Goal: Information Seeking & Learning: Learn about a topic

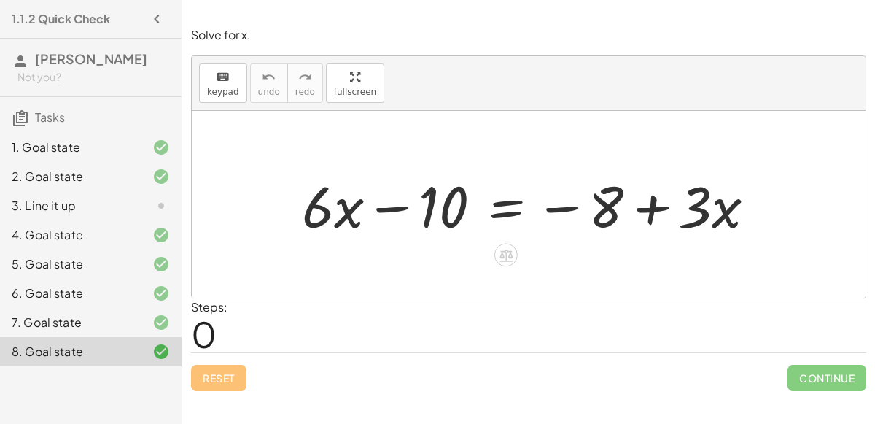
click at [433, 200] on div at bounding box center [535, 204] width 480 height 75
click at [403, 204] on div at bounding box center [535, 204] width 480 height 75
click at [513, 212] on div at bounding box center [535, 204] width 480 height 75
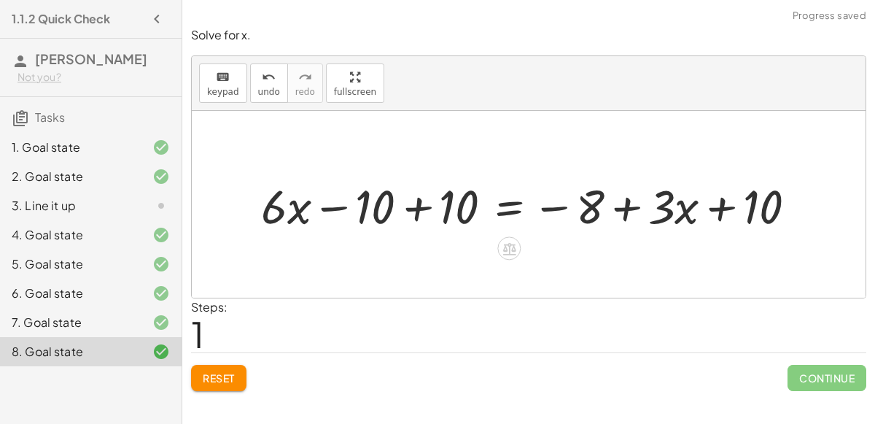
click at [422, 209] on div at bounding box center [535, 205] width 562 height 62
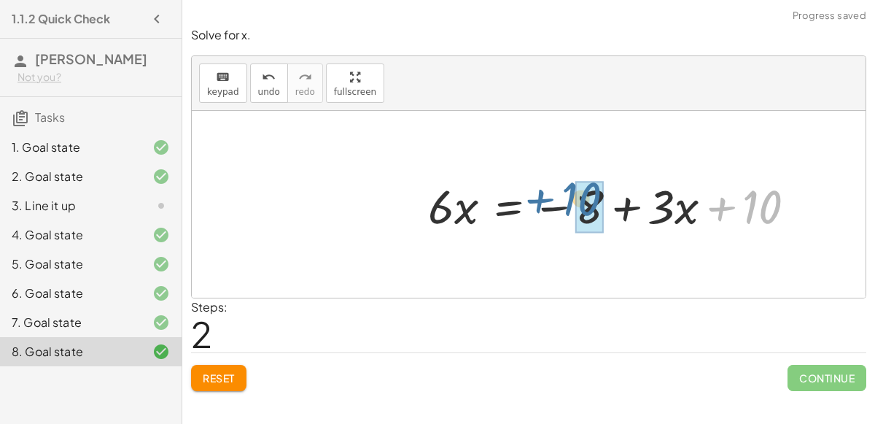
drag, startPoint x: 759, startPoint y: 207, endPoint x: 578, endPoint y: 202, distance: 181.0
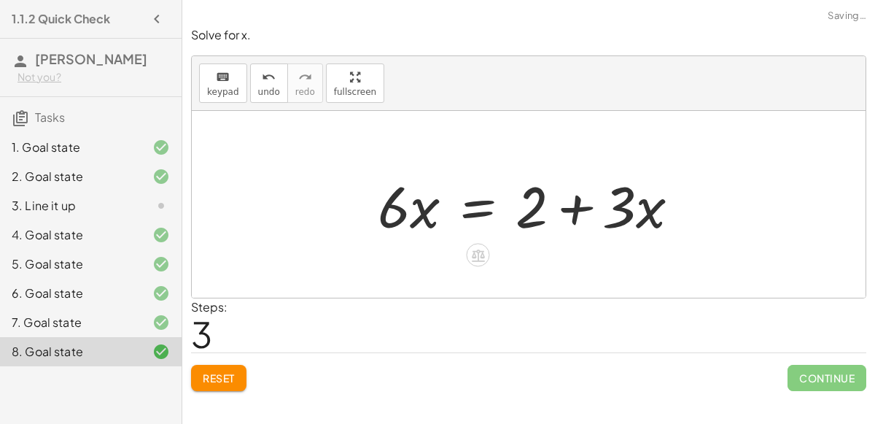
click at [484, 213] on div at bounding box center [535, 204] width 328 height 75
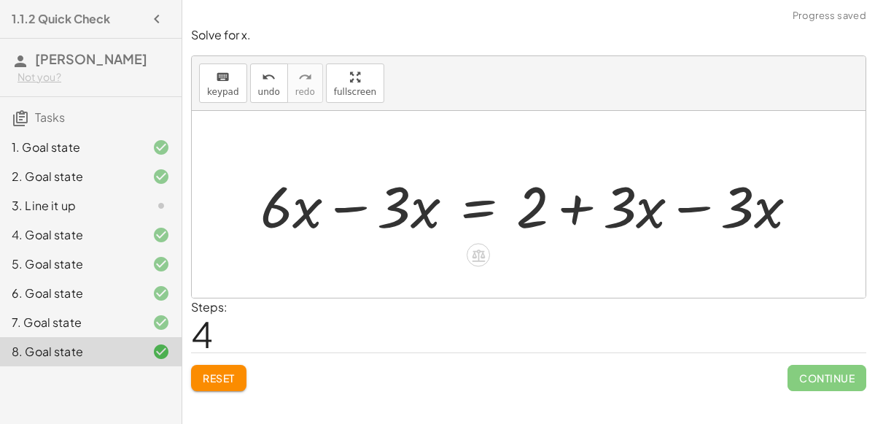
click at [403, 195] on div at bounding box center [535, 204] width 564 height 75
click at [352, 208] on div at bounding box center [535, 204] width 564 height 75
click at [684, 206] on div at bounding box center [593, 204] width 447 height 75
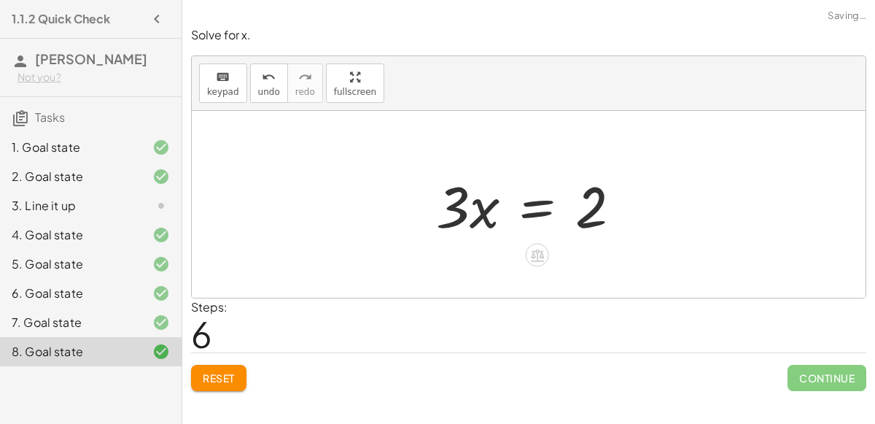
click at [549, 213] on div at bounding box center [535, 204] width 212 height 75
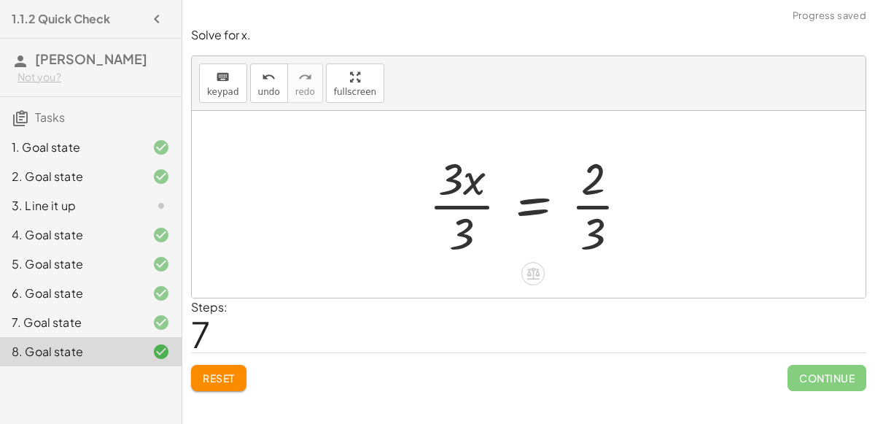
click at [477, 201] on div at bounding box center [535, 204] width 226 height 112
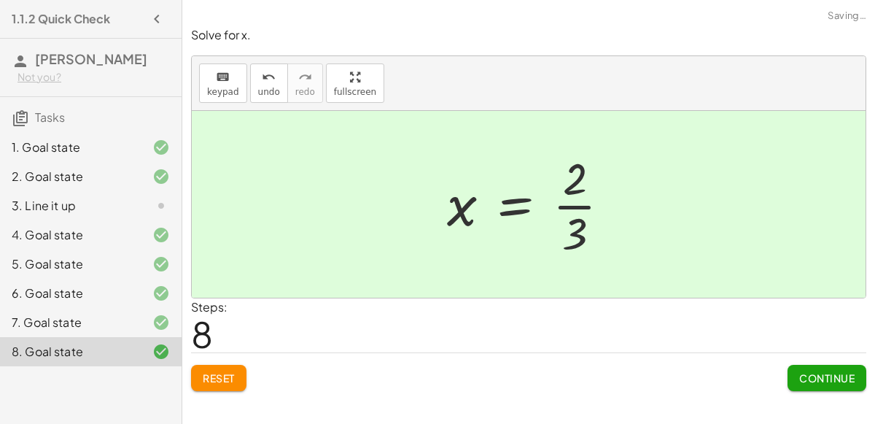
click at [831, 376] on span "Continue" at bounding box center [826, 377] width 55 height 13
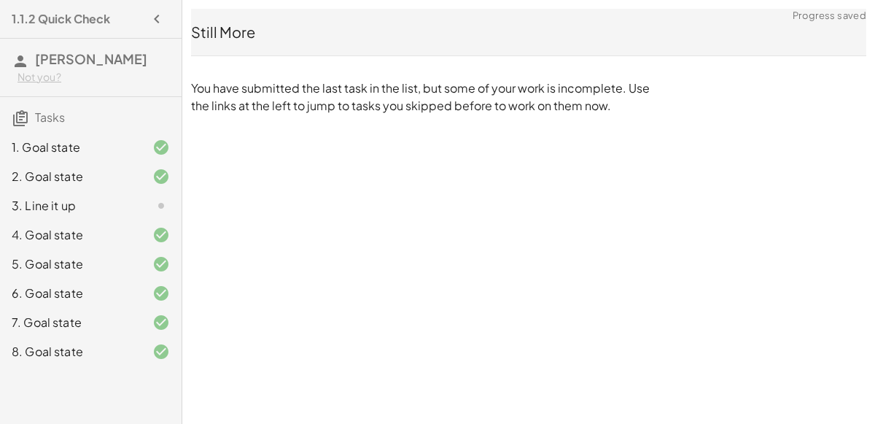
click at [90, 249] on div "3. Line it up" at bounding box center [91, 263] width 182 height 29
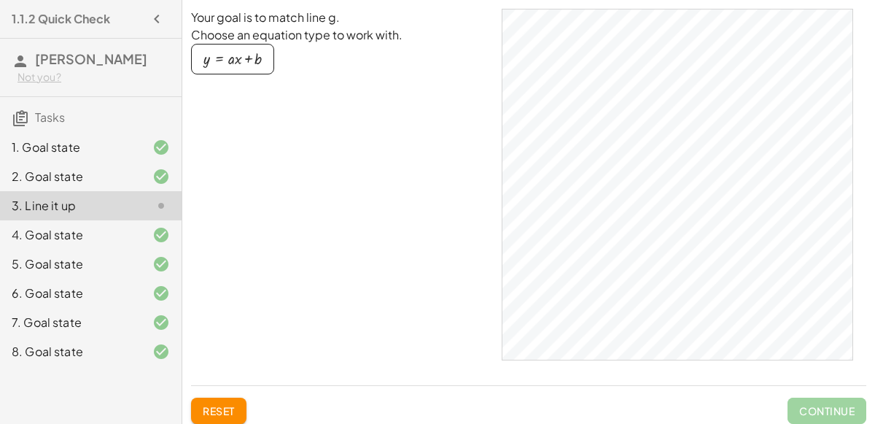
click at [228, 57] on div "button" at bounding box center [232, 59] width 58 height 16
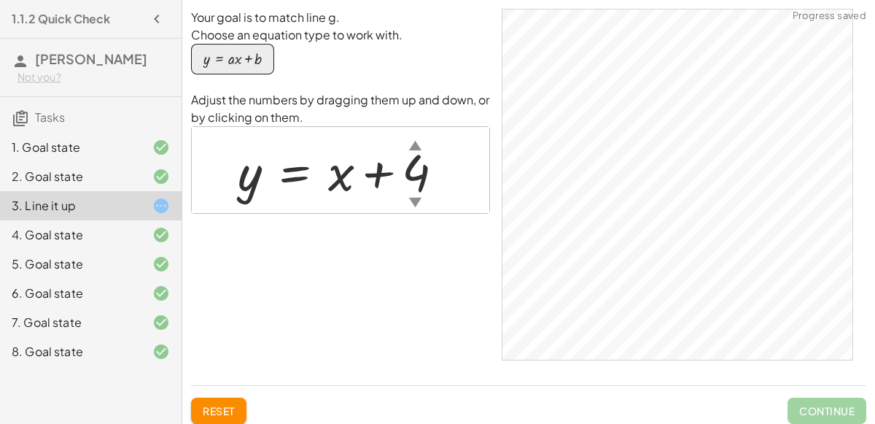
click at [411, 197] on div "▼" at bounding box center [415, 202] width 12 height 18
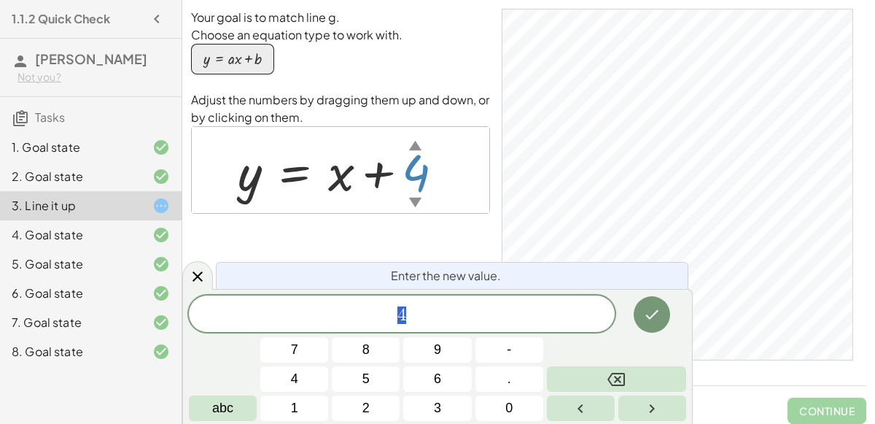
click at [252, 187] on div at bounding box center [346, 170] width 232 height 66
click at [413, 195] on div "▼" at bounding box center [415, 202] width 12 height 18
click at [189, 274] on icon at bounding box center [198, 277] width 18 height 18
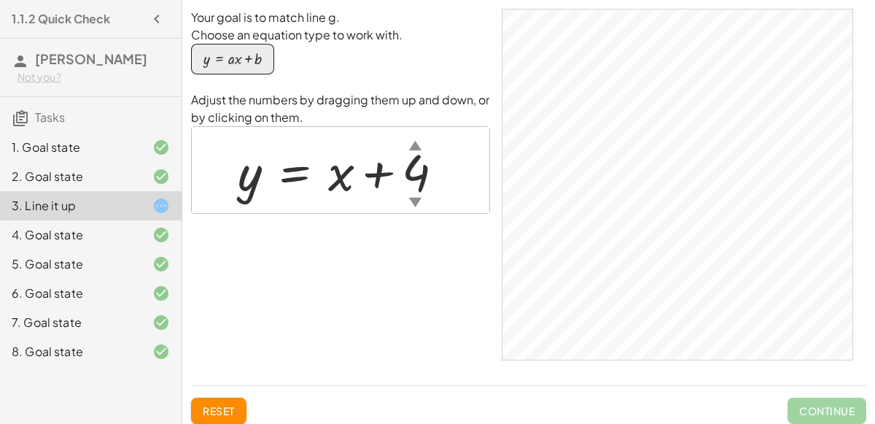
click at [414, 185] on div at bounding box center [346, 170] width 232 height 66
click at [334, 168] on div at bounding box center [346, 170] width 233 height 66
click at [343, 174] on div at bounding box center [346, 170] width 233 height 66
click at [334, 187] on div at bounding box center [346, 170] width 233 height 66
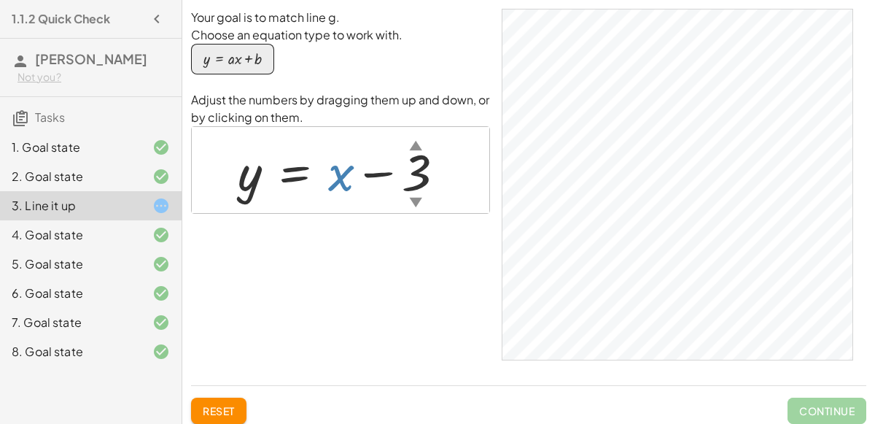
click at [338, 183] on div at bounding box center [346, 170] width 233 height 66
drag, startPoint x: 338, startPoint y: 183, endPoint x: 354, endPoint y: 184, distance: 15.3
click at [354, 184] on div at bounding box center [346, 170] width 233 height 66
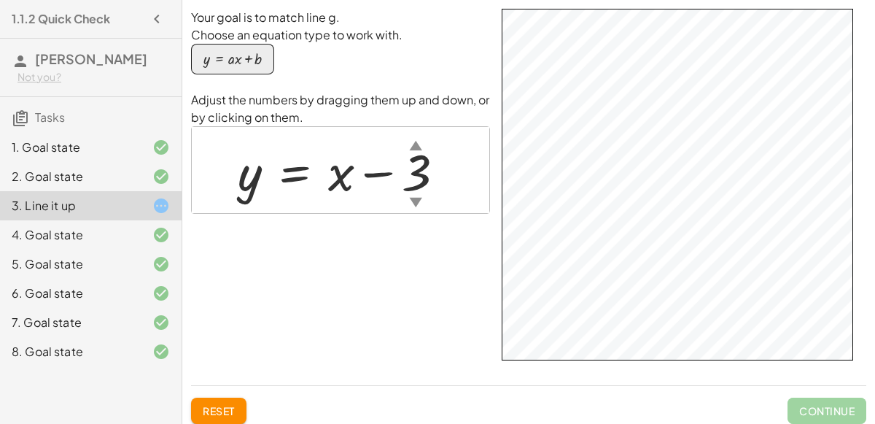
click at [588, 365] on div "Your goal is to match line g. Choose an equation type to work with. y = + · a ·…" at bounding box center [528, 191] width 675 height 365
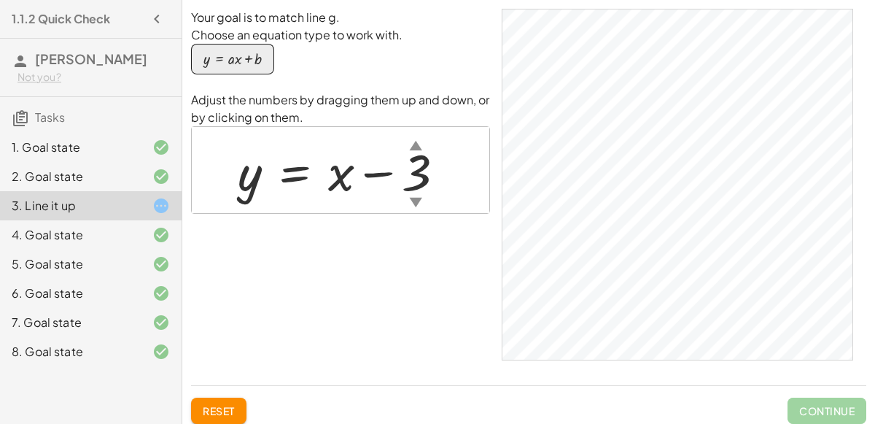
click at [446, 354] on div "Your goal is to match line g. Choose an equation type to work with. y = + · a ·…" at bounding box center [340, 191] width 299 height 365
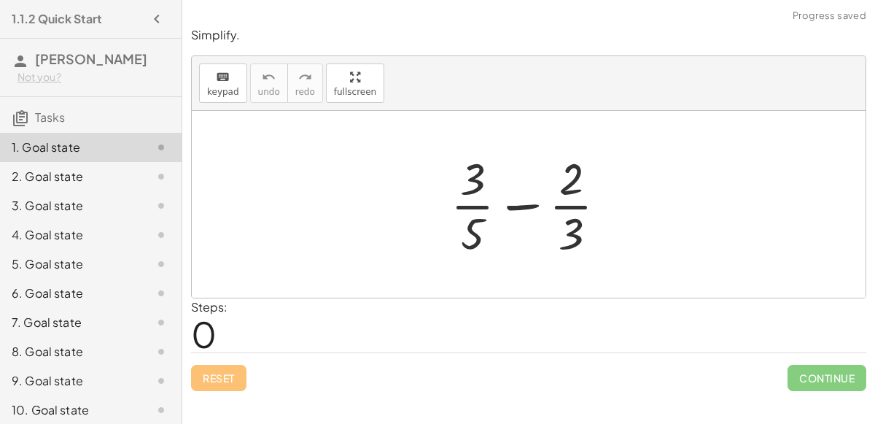
click at [478, 228] on div at bounding box center [534, 204] width 182 height 112
drag, startPoint x: 478, startPoint y: 228, endPoint x: 603, endPoint y: 223, distance: 125.6
click at [603, 223] on div at bounding box center [534, 204] width 182 height 112
drag, startPoint x: 465, startPoint y: 238, endPoint x: 575, endPoint y: 243, distance: 109.5
click at [575, 243] on div at bounding box center [534, 204] width 182 height 112
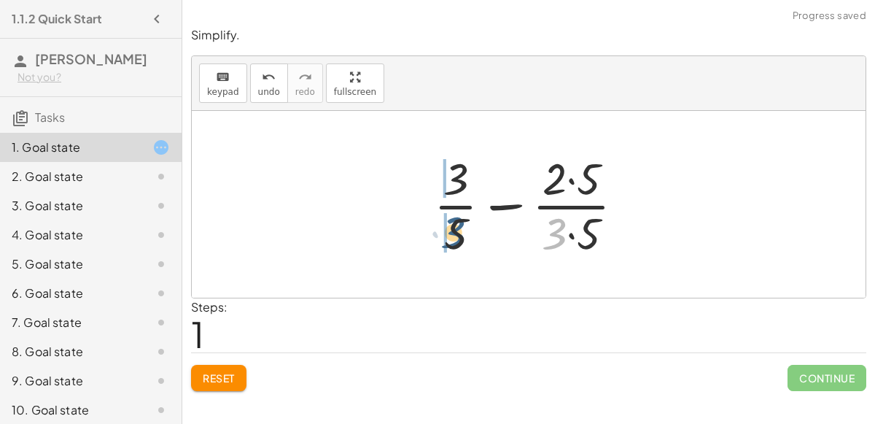
drag, startPoint x: 558, startPoint y: 222, endPoint x: 454, endPoint y: 222, distance: 104.3
click at [454, 222] on div at bounding box center [535, 204] width 217 height 112
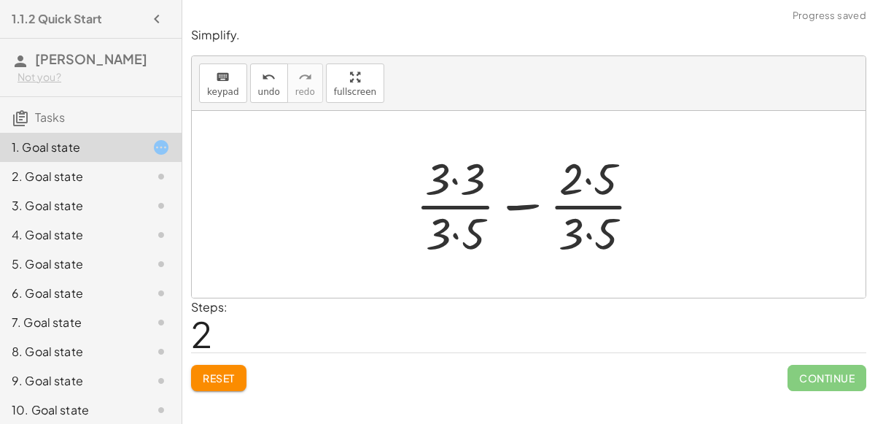
click at [457, 183] on div at bounding box center [534, 204] width 252 height 112
click at [591, 180] on div at bounding box center [534, 204] width 250 height 112
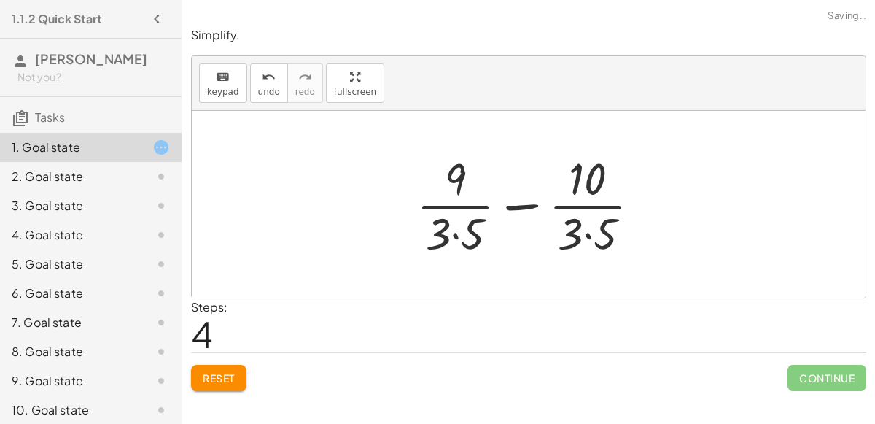
click at [451, 237] on div at bounding box center [534, 204] width 250 height 112
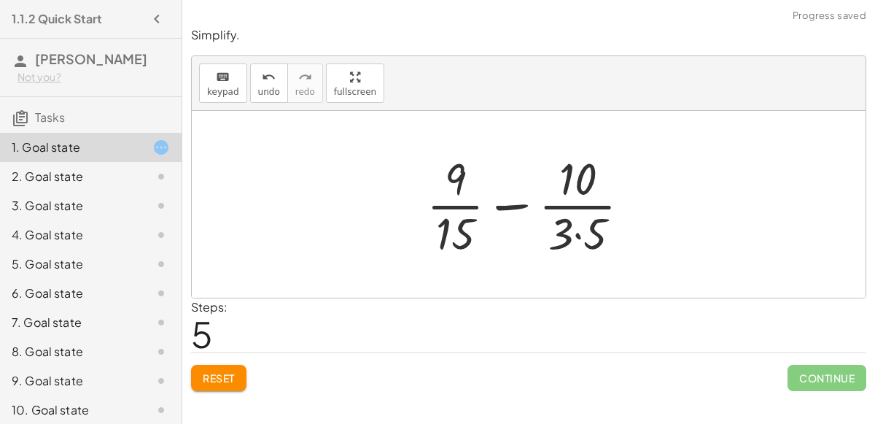
click at [581, 231] on div at bounding box center [534, 204] width 230 height 112
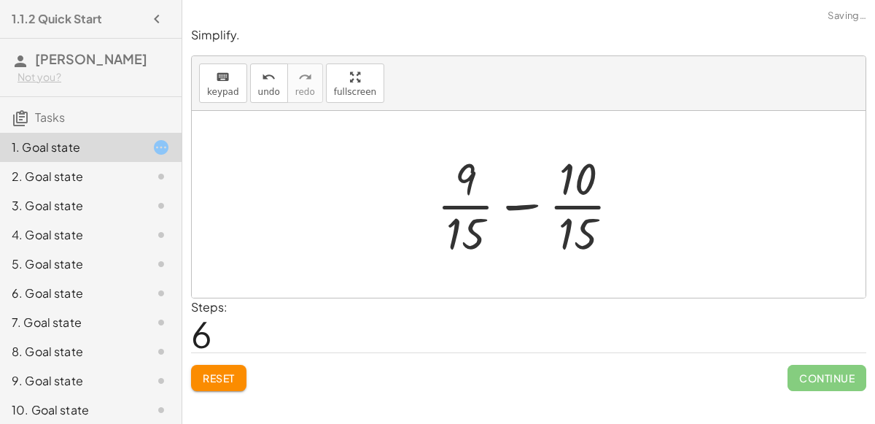
click at [532, 209] on div at bounding box center [535, 204] width 210 height 112
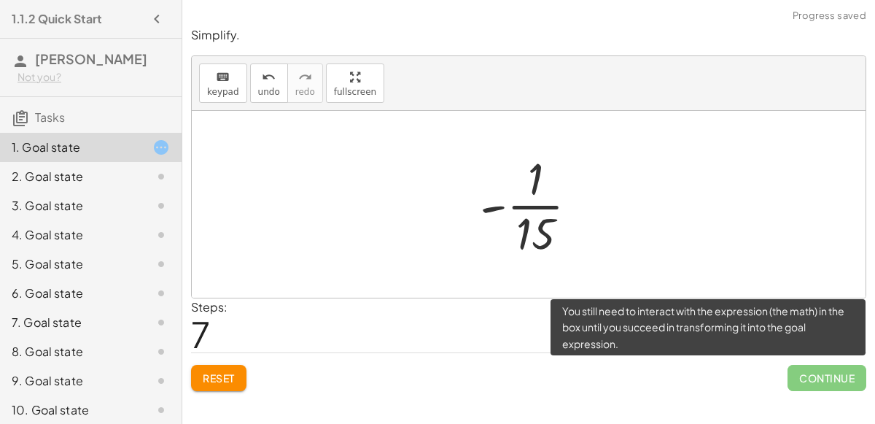
click at [795, 365] on span "Continue" at bounding box center [827, 378] width 79 height 26
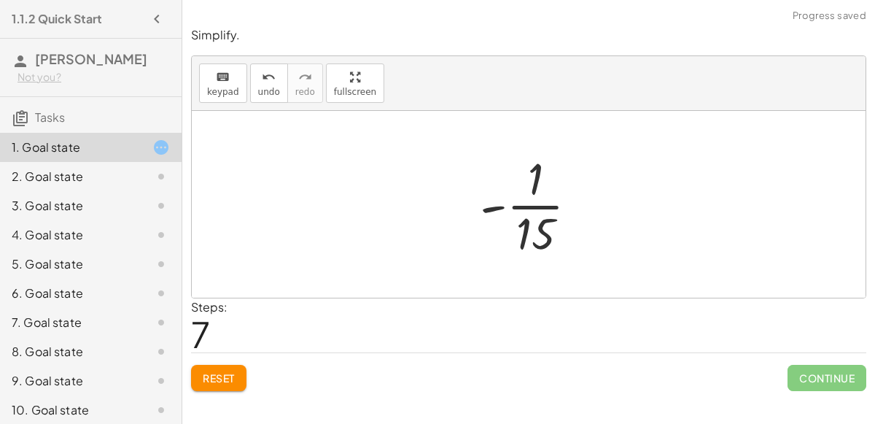
click at [524, 198] on div at bounding box center [535, 204] width 125 height 112
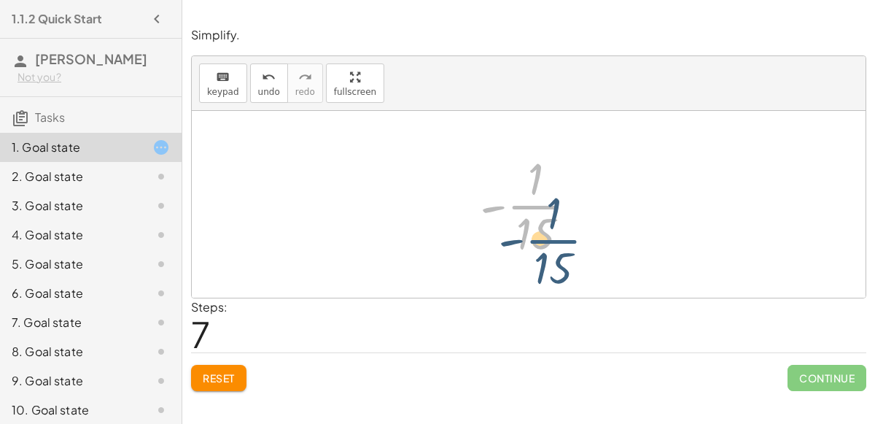
drag, startPoint x: 524, startPoint y: 198, endPoint x: 542, endPoint y: 222, distance: 29.8
click at [542, 222] on div at bounding box center [535, 204] width 125 height 112
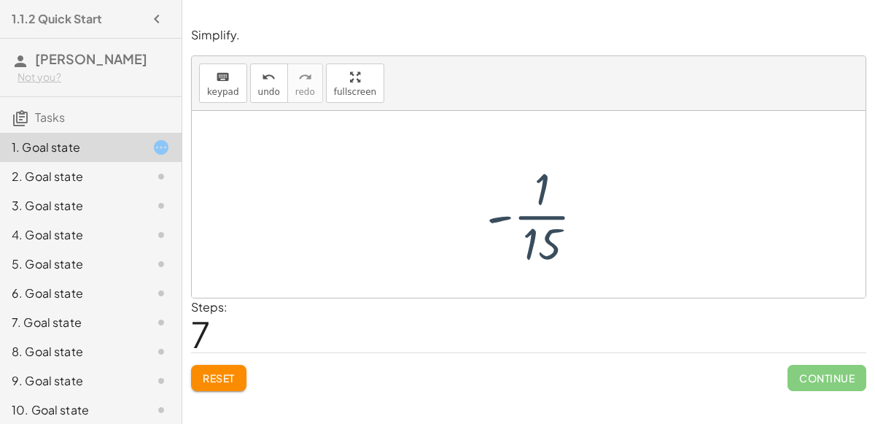
click at [542, 222] on div at bounding box center [535, 204] width 125 height 112
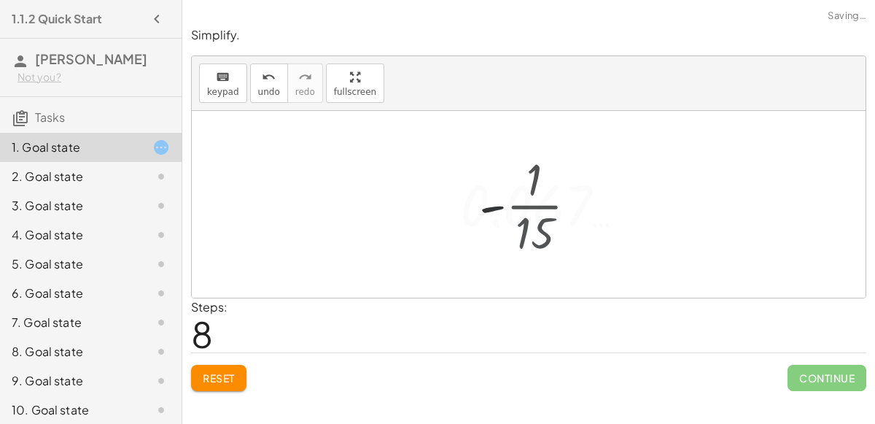
click at [542, 222] on div at bounding box center [535, 204] width 218 height 72
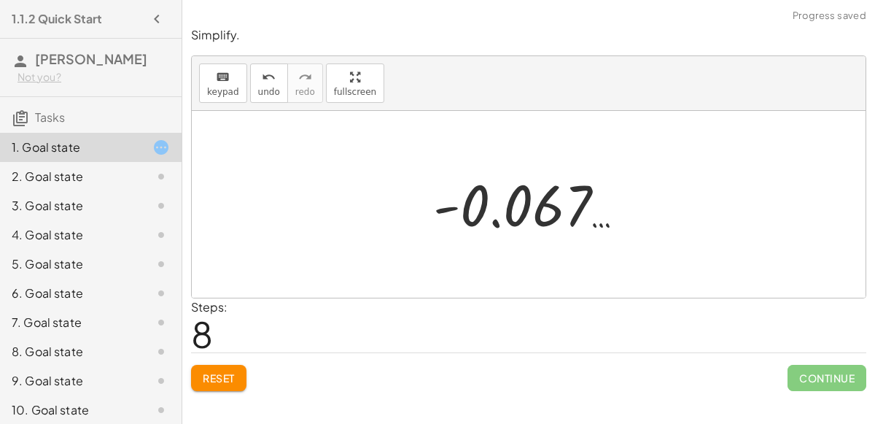
click at [0, 0] on div "Simplify. keyboard keypad undo undo redo redo fullscreen + · 3 · 5 − · 2 · 3 + …" at bounding box center [0, 0] width 0 height 0
click at [831, 371] on span "Continue" at bounding box center [827, 378] width 79 height 26
click at [489, 186] on div at bounding box center [535, 204] width 218 height 72
click at [0, 0] on div "Simplify. keyboard keypad undo undo redo redo fullscreen + · 3 · 5 − · 2 · 3 + …" at bounding box center [0, 0] width 0 height 0
click at [221, 372] on span "Reset" at bounding box center [219, 377] width 32 height 13
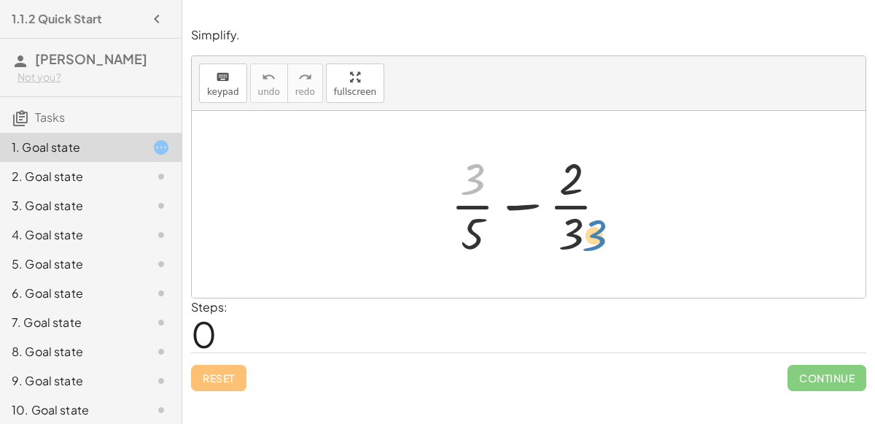
drag, startPoint x: 470, startPoint y: 179, endPoint x: 595, endPoint y: 238, distance: 138.4
click at [595, 238] on div at bounding box center [534, 204] width 182 height 112
drag, startPoint x: 472, startPoint y: 174, endPoint x: 503, endPoint y: 158, distance: 34.9
click at [503, 158] on div at bounding box center [534, 204] width 182 height 112
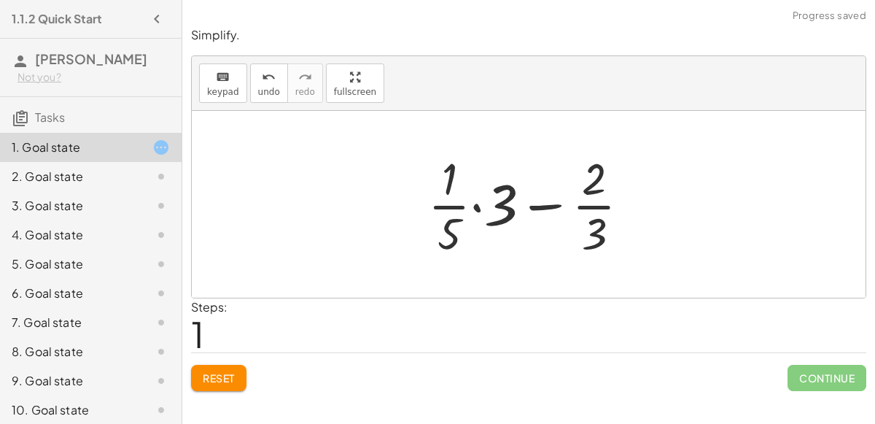
click at [469, 205] on div at bounding box center [535, 204] width 228 height 112
click at [472, 205] on div at bounding box center [535, 204] width 228 height 112
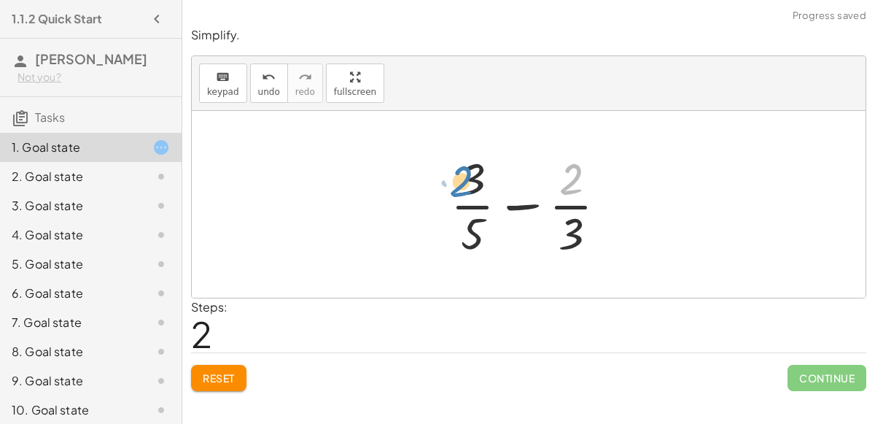
drag, startPoint x: 575, startPoint y: 185, endPoint x: 466, endPoint y: 181, distance: 109.5
click at [466, 181] on div at bounding box center [534, 204] width 182 height 112
drag, startPoint x: 582, startPoint y: 236, endPoint x: 477, endPoint y: 227, distance: 105.4
click at [477, 227] on div at bounding box center [534, 204] width 182 height 112
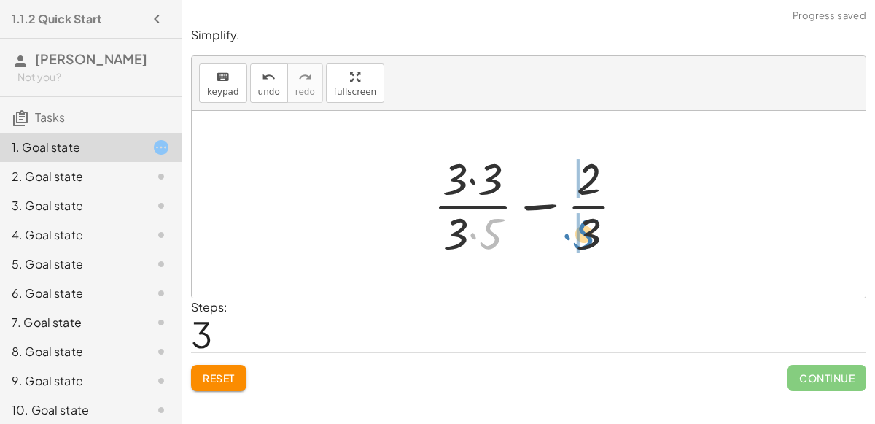
drag, startPoint x: 492, startPoint y: 229, endPoint x: 586, endPoint y: 230, distance: 94.1
click at [586, 230] on div at bounding box center [535, 204] width 218 height 112
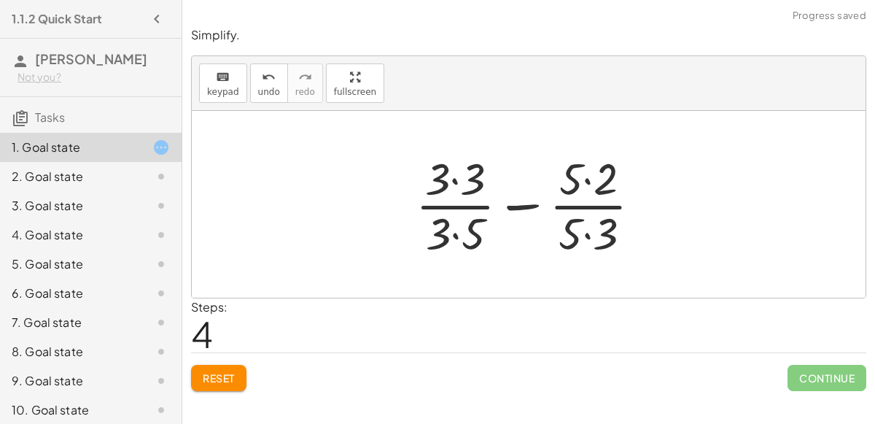
click at [454, 178] on div at bounding box center [534, 204] width 252 height 112
click at [454, 230] on div at bounding box center [534, 204] width 250 height 112
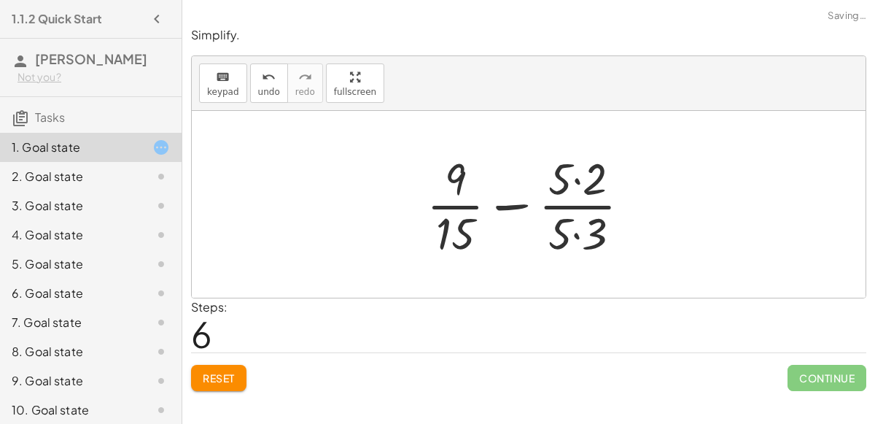
click at [579, 179] on div at bounding box center [534, 204] width 230 height 112
click at [578, 231] on div at bounding box center [534, 204] width 230 height 112
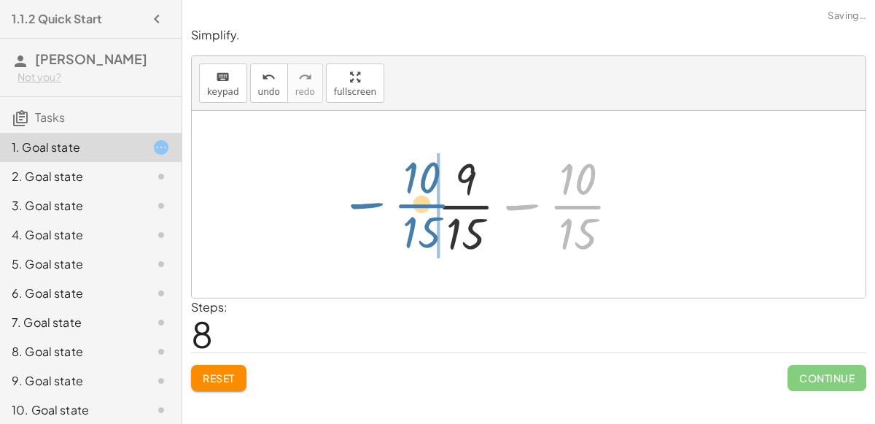
drag, startPoint x: 581, startPoint y: 206, endPoint x: 419, endPoint y: 204, distance: 161.2
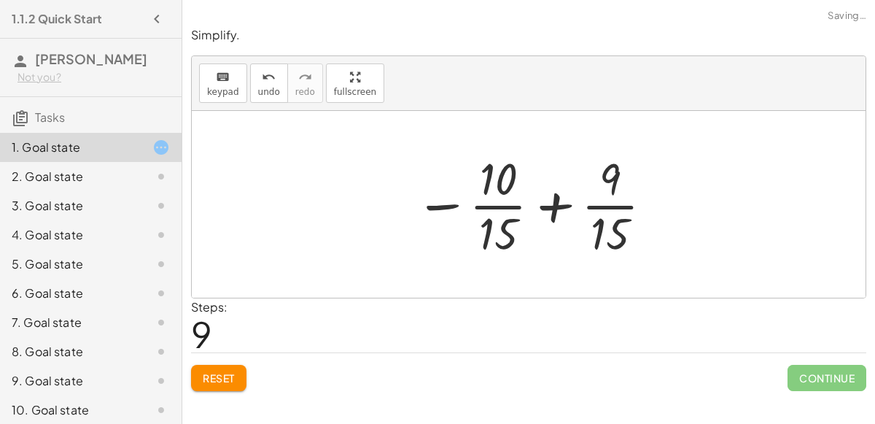
click at [547, 203] on div at bounding box center [535, 204] width 255 height 112
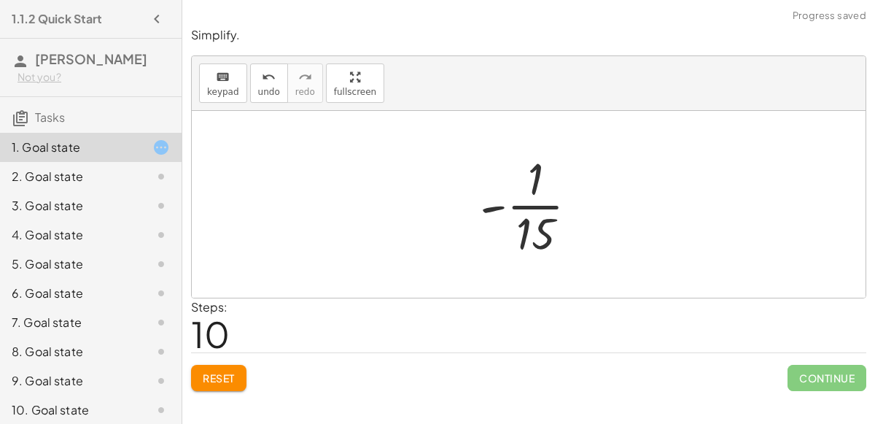
click at [799, 372] on span "Continue" at bounding box center [827, 378] width 79 height 26
click at [222, 367] on button "Reset" at bounding box center [218, 378] width 55 height 26
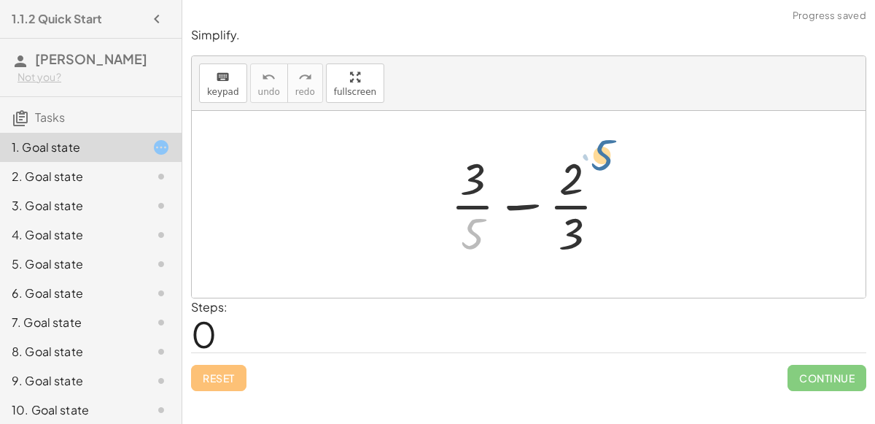
drag, startPoint x: 476, startPoint y: 223, endPoint x: 603, endPoint y: 147, distance: 148.8
click at [603, 148] on div at bounding box center [534, 204] width 182 height 112
click at [575, 168] on div at bounding box center [534, 204] width 182 height 112
drag, startPoint x: 571, startPoint y: 222, endPoint x: 476, endPoint y: 162, distance: 112.7
click at [476, 162] on div at bounding box center [534, 204] width 182 height 112
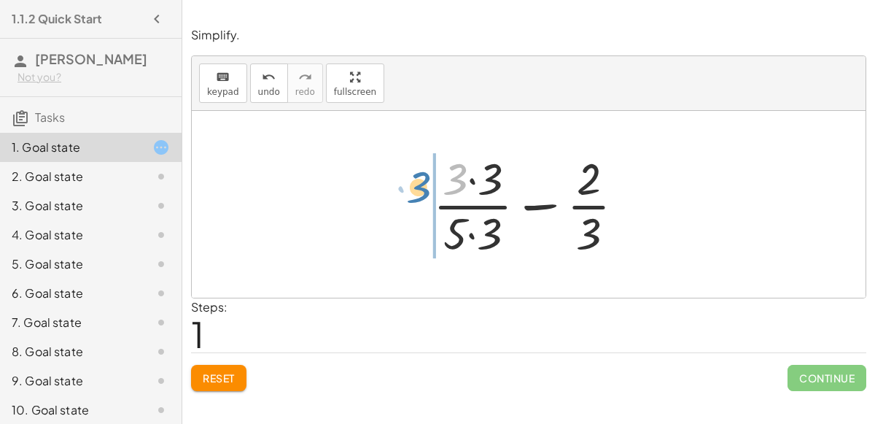
drag, startPoint x: 451, startPoint y: 179, endPoint x: 422, endPoint y: 185, distance: 30.6
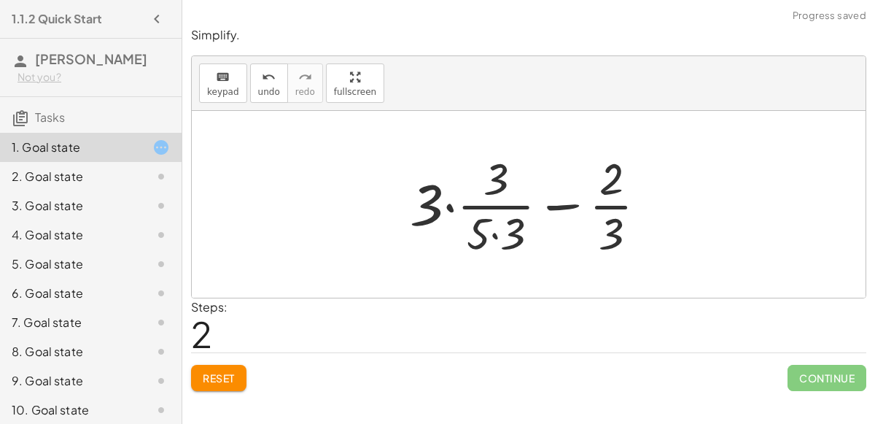
click at [446, 201] on div at bounding box center [534, 204] width 263 height 112
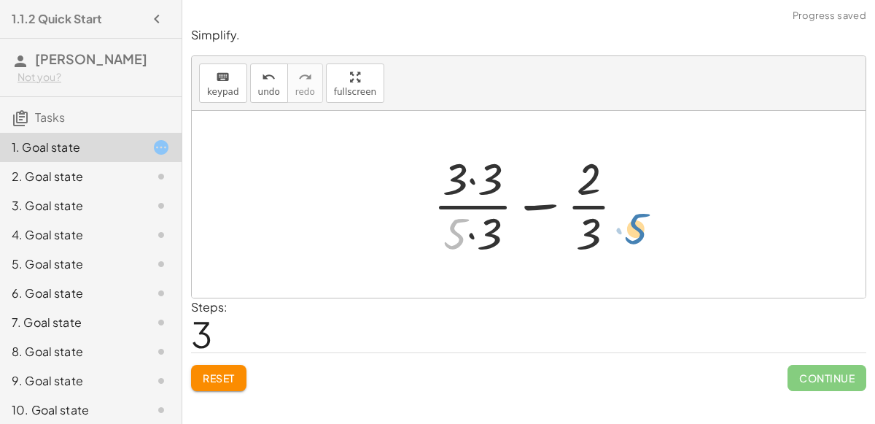
drag, startPoint x: 457, startPoint y: 228, endPoint x: 622, endPoint y: 226, distance: 164.8
click at [622, 226] on div at bounding box center [535, 204] width 218 height 112
drag, startPoint x: 455, startPoint y: 234, endPoint x: 611, endPoint y: 221, distance: 156.6
click at [611, 221] on div at bounding box center [535, 204] width 218 height 112
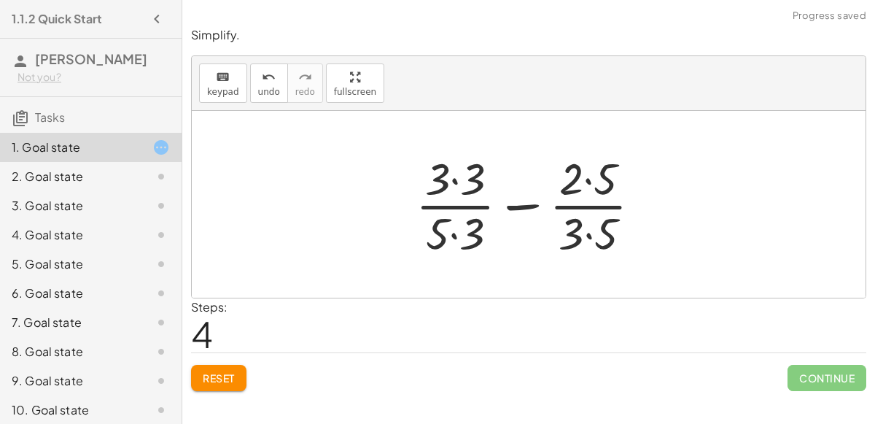
click at [581, 205] on div at bounding box center [534, 204] width 252 height 112
click at [453, 212] on div at bounding box center [534, 204] width 252 height 112
click at [452, 229] on div at bounding box center [534, 204] width 252 height 112
click at [454, 177] on div at bounding box center [534, 204] width 252 height 112
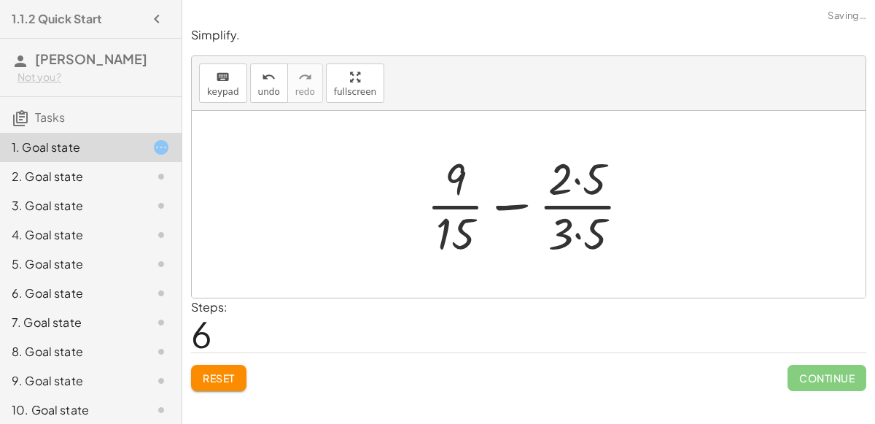
click at [580, 178] on div at bounding box center [534, 204] width 230 height 112
click at [579, 229] on div at bounding box center [534, 204] width 230 height 112
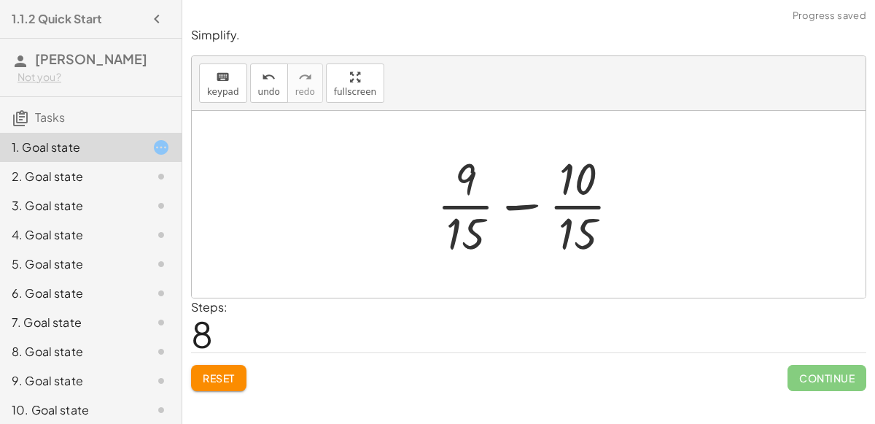
click at [573, 235] on div at bounding box center [535, 204] width 210 height 112
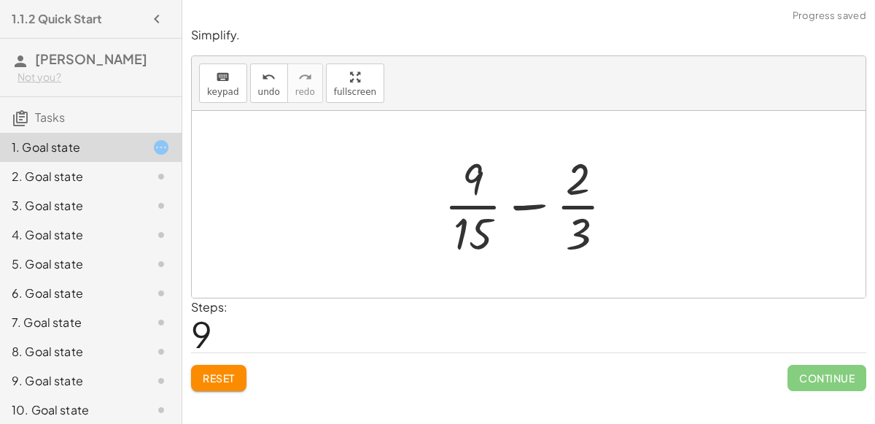
click at [473, 203] on div at bounding box center [535, 204] width 196 height 112
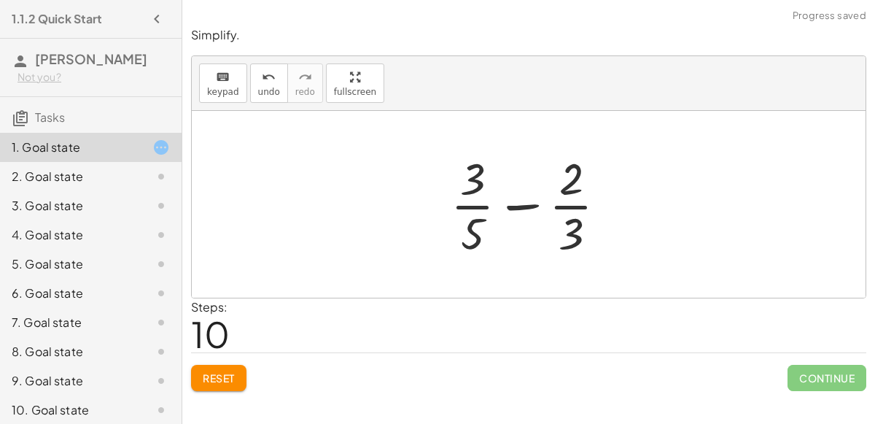
click at [469, 206] on div at bounding box center [534, 204] width 182 height 112
click at [575, 206] on div at bounding box center [534, 204] width 182 height 112
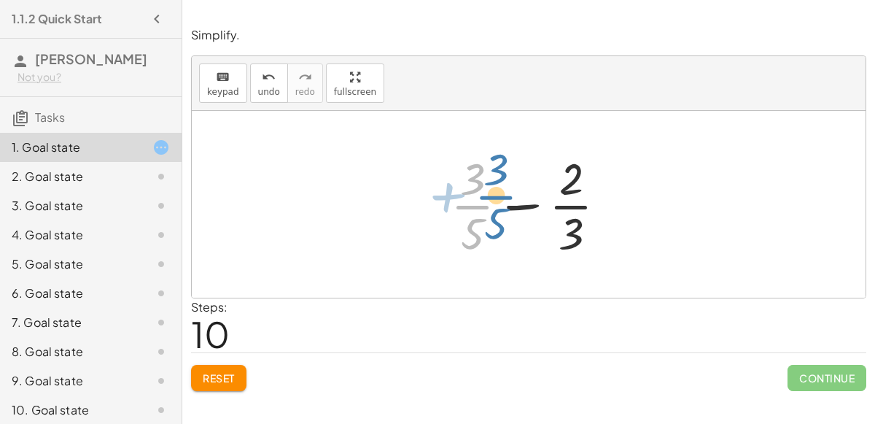
drag, startPoint x: 473, startPoint y: 193, endPoint x: 460, endPoint y: 179, distance: 18.6
click at [460, 179] on div at bounding box center [534, 204] width 182 height 112
drag, startPoint x: 473, startPoint y: 174, endPoint x: 488, endPoint y: 165, distance: 17.6
click at [488, 165] on div at bounding box center [534, 204] width 182 height 112
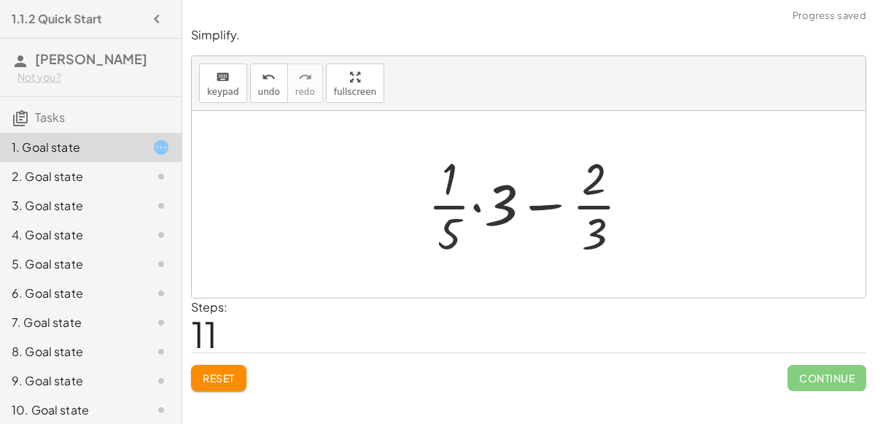
click at [472, 204] on div at bounding box center [535, 204] width 228 height 112
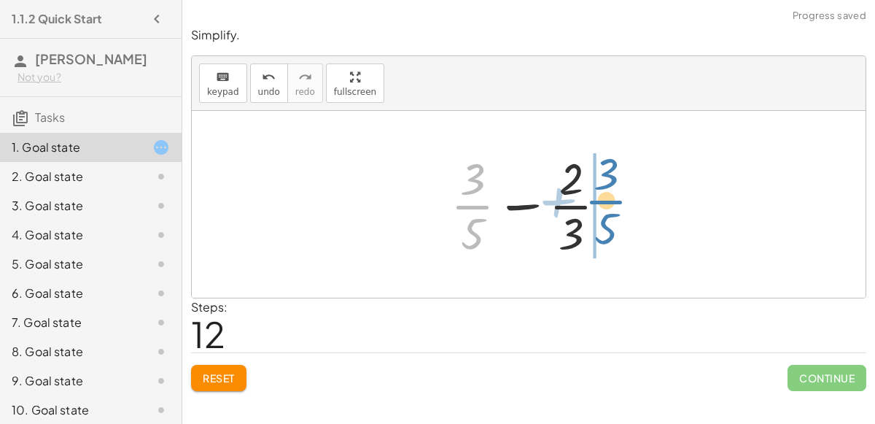
drag, startPoint x: 476, startPoint y: 216, endPoint x: 608, endPoint y: 211, distance: 132.8
click at [608, 211] on div at bounding box center [534, 204] width 182 height 112
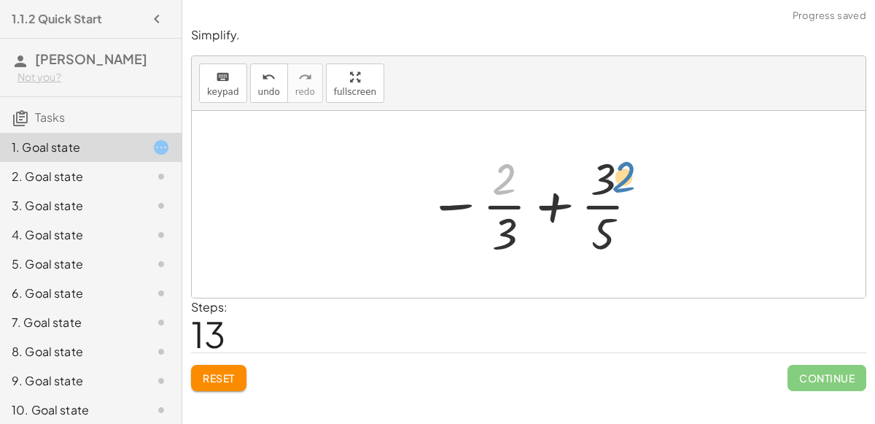
drag, startPoint x: 501, startPoint y: 169, endPoint x: 620, endPoint y: 167, distance: 118.9
click at [620, 167] on div at bounding box center [535, 204] width 228 height 112
drag, startPoint x: 505, startPoint y: 238, endPoint x: 621, endPoint y: 240, distance: 115.2
click at [621, 240] on div at bounding box center [535, 204] width 228 height 112
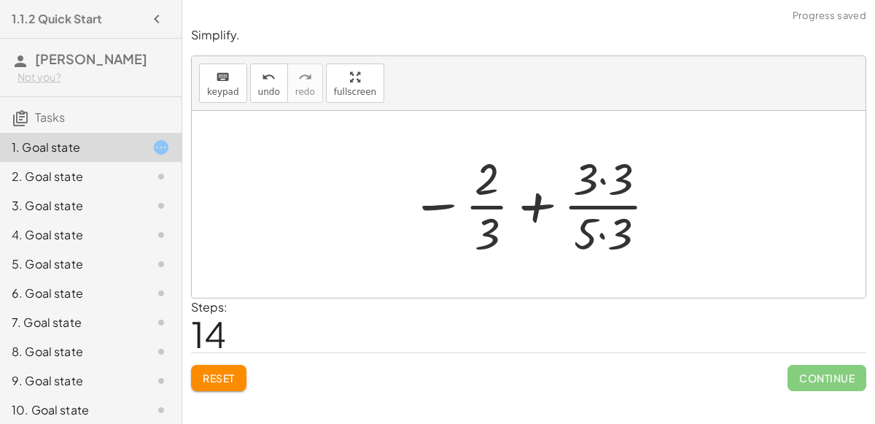
click at [605, 224] on div at bounding box center [534, 204] width 263 height 112
click at [602, 187] on div at bounding box center [534, 204] width 263 height 112
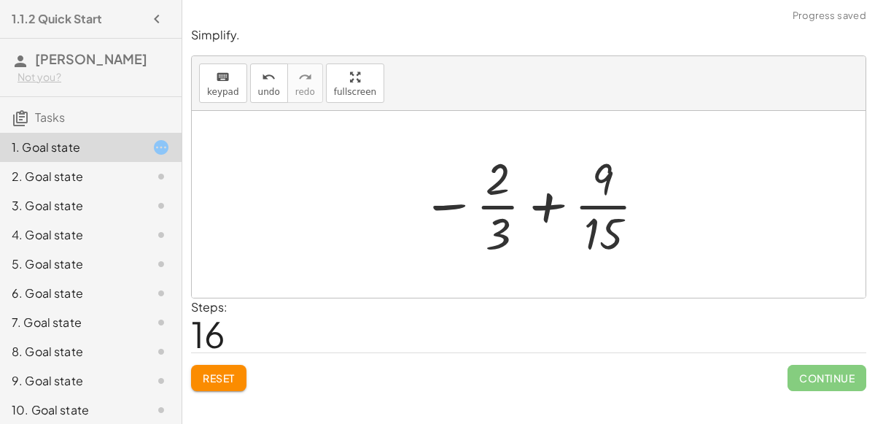
click at [541, 203] on div at bounding box center [534, 204] width 241 height 112
click at [500, 207] on div at bounding box center [534, 204] width 241 height 112
drag, startPoint x: 607, startPoint y: 230, endPoint x: 508, endPoint y: 225, distance: 98.6
click at [508, 225] on div at bounding box center [534, 204] width 241 height 112
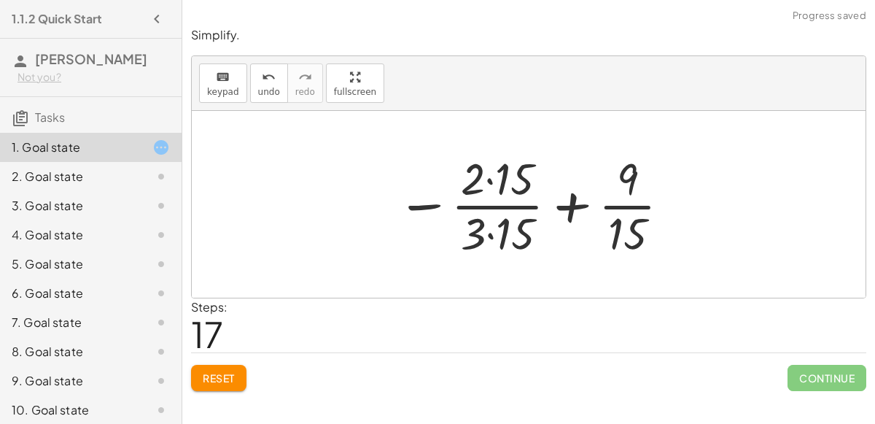
click at [490, 231] on div at bounding box center [534, 204] width 290 height 112
click at [491, 178] on div at bounding box center [534, 204] width 289 height 112
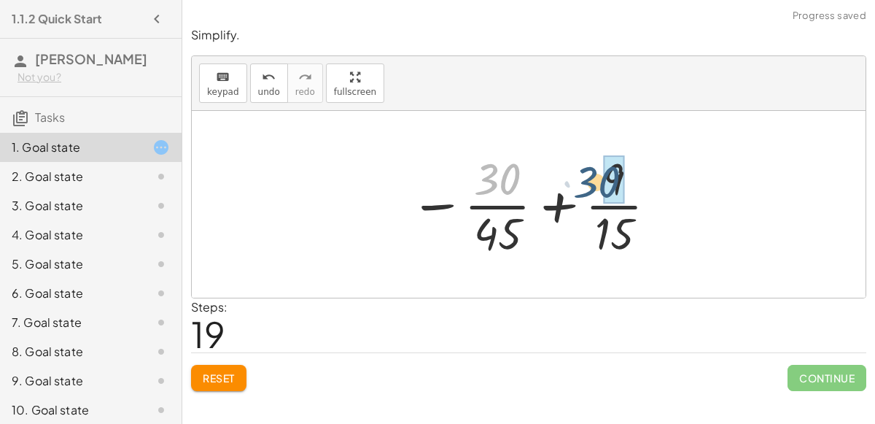
drag, startPoint x: 499, startPoint y: 185, endPoint x: 608, endPoint y: 187, distance: 108.7
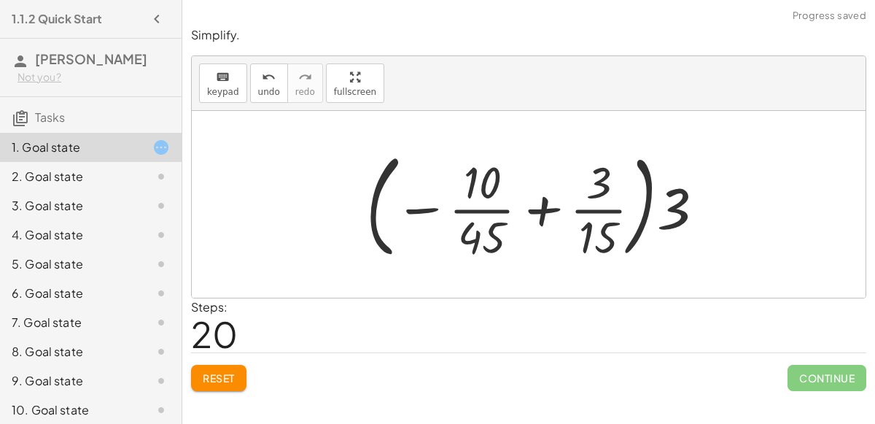
click at [538, 207] on div at bounding box center [541, 204] width 364 height 121
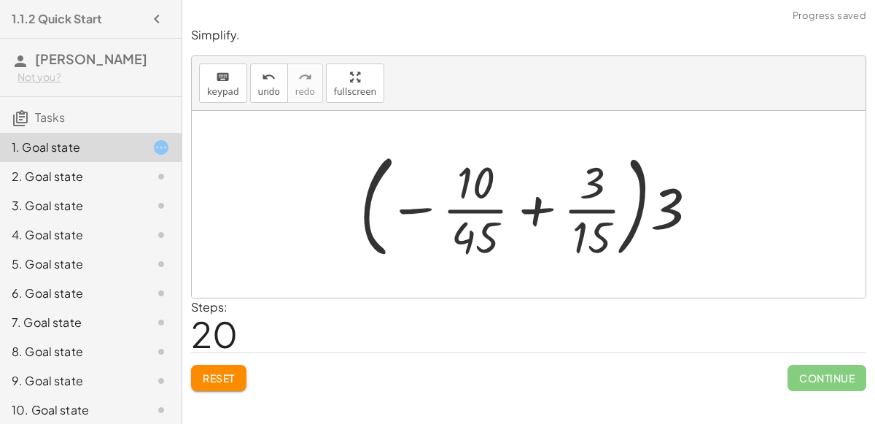
click at [671, 213] on div at bounding box center [534, 204] width 364 height 121
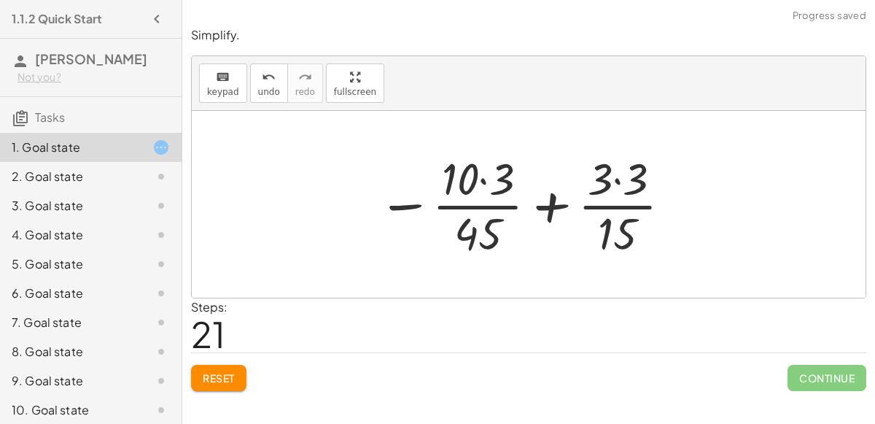
click at [201, 384] on button "Reset" at bounding box center [218, 378] width 55 height 26
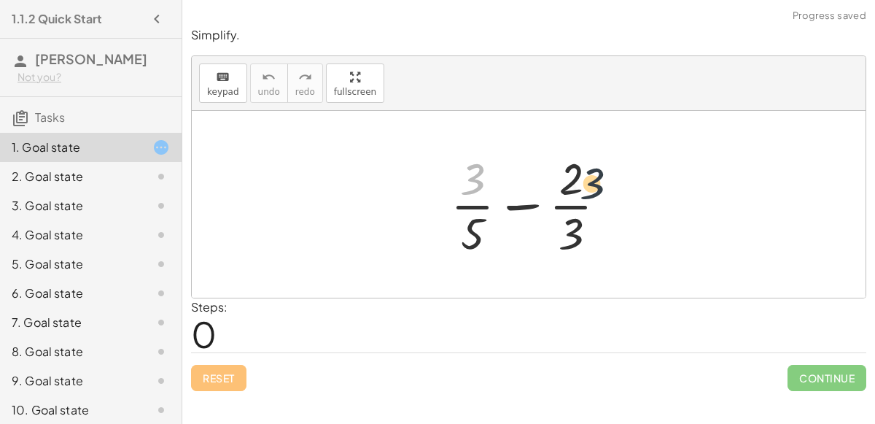
drag, startPoint x: 481, startPoint y: 178, endPoint x: 631, endPoint y: 183, distance: 150.3
click at [631, 183] on div "· 3 + · 3 · 5 − · 2 · 3" at bounding box center [529, 204] width 674 height 187
click at [579, 226] on div at bounding box center [534, 204] width 182 height 112
drag, startPoint x: 573, startPoint y: 228, endPoint x: 478, endPoint y: 224, distance: 95.6
click at [478, 224] on div at bounding box center [534, 204] width 182 height 112
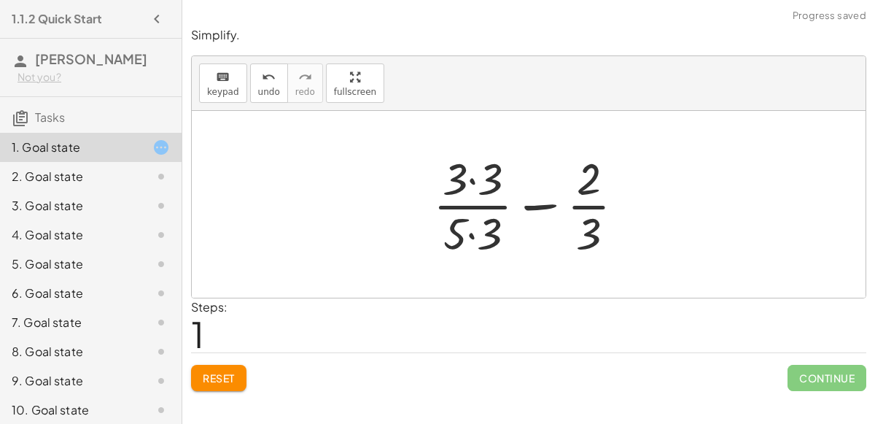
click at [469, 233] on div at bounding box center [535, 204] width 218 height 112
click at [473, 181] on div at bounding box center [535, 204] width 218 height 112
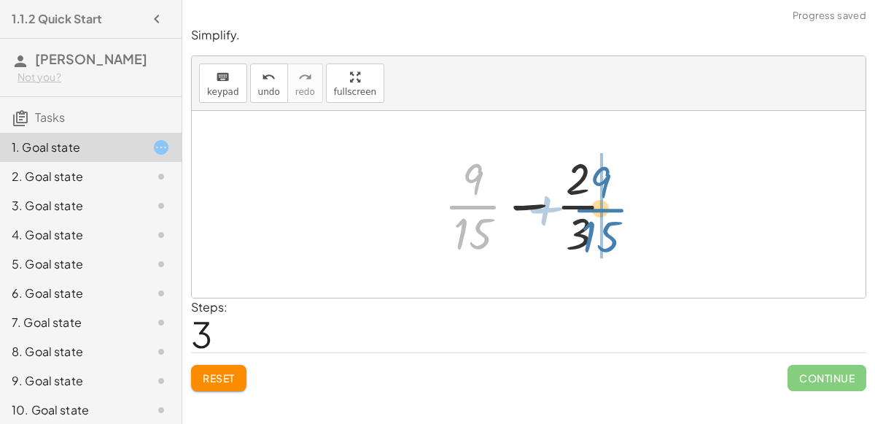
drag, startPoint x: 476, startPoint y: 217, endPoint x: 624, endPoint y: 216, distance: 148.8
click at [624, 216] on div at bounding box center [535, 204] width 196 height 112
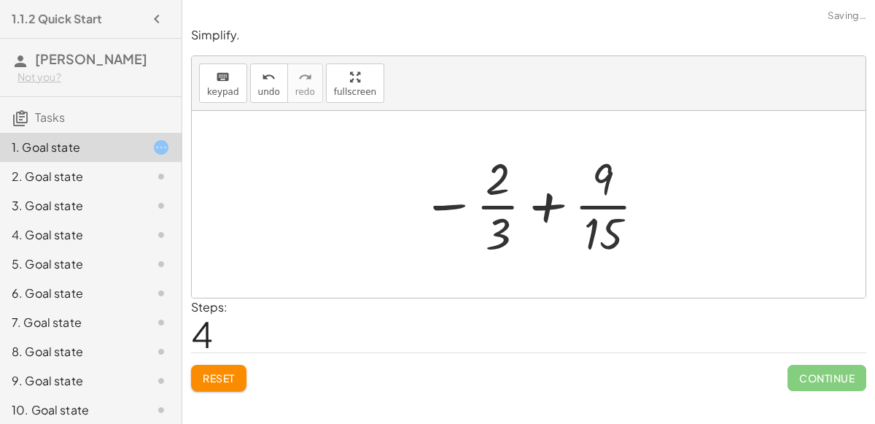
click at [236, 368] on button "Reset" at bounding box center [218, 378] width 55 height 26
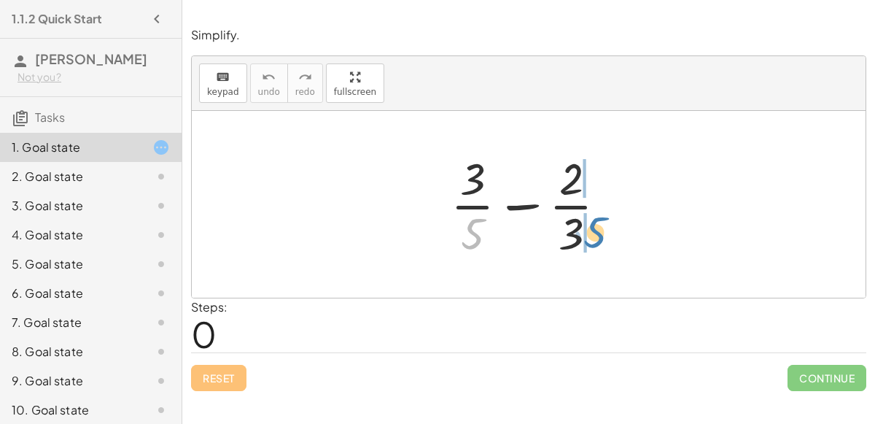
drag, startPoint x: 477, startPoint y: 230, endPoint x: 600, endPoint y: 228, distance: 122.6
click at [600, 228] on div at bounding box center [534, 204] width 182 height 112
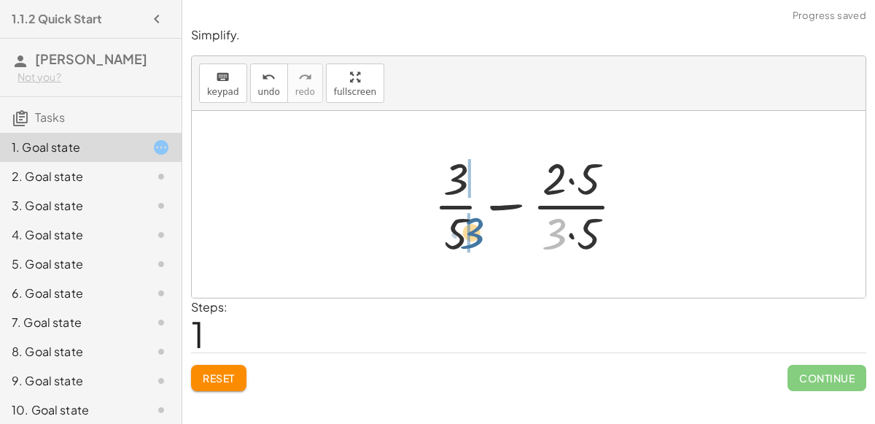
drag, startPoint x: 554, startPoint y: 223, endPoint x: 471, endPoint y: 222, distance: 83.1
click at [471, 222] on div at bounding box center [535, 204] width 217 height 112
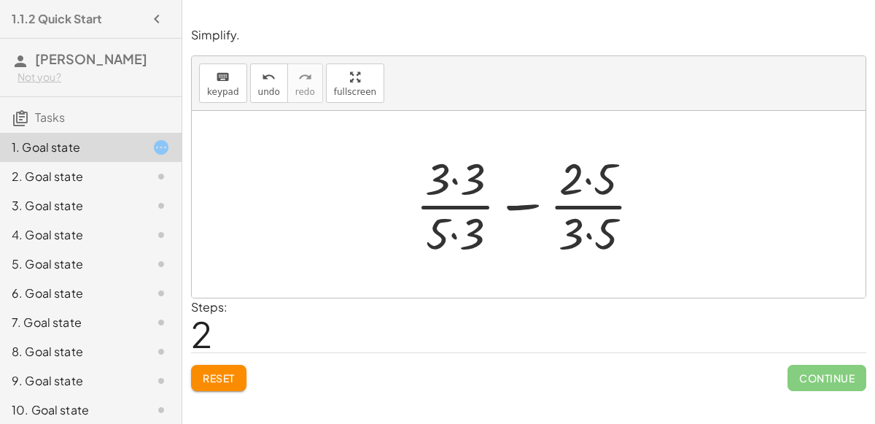
click at [589, 236] on div at bounding box center [534, 204] width 252 height 112
click at [451, 231] on div at bounding box center [534, 204] width 251 height 112
click at [450, 179] on div at bounding box center [534, 204] width 251 height 112
click at [456, 181] on div at bounding box center [534, 204] width 251 height 112
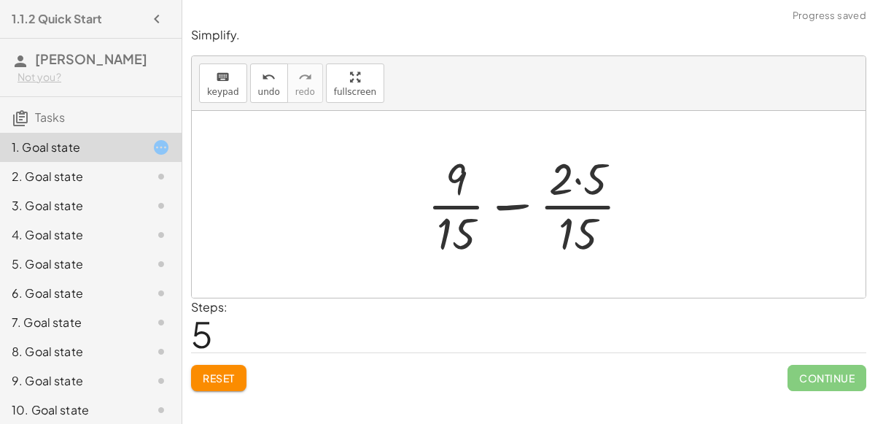
click at [581, 181] on div at bounding box center [534, 204] width 229 height 112
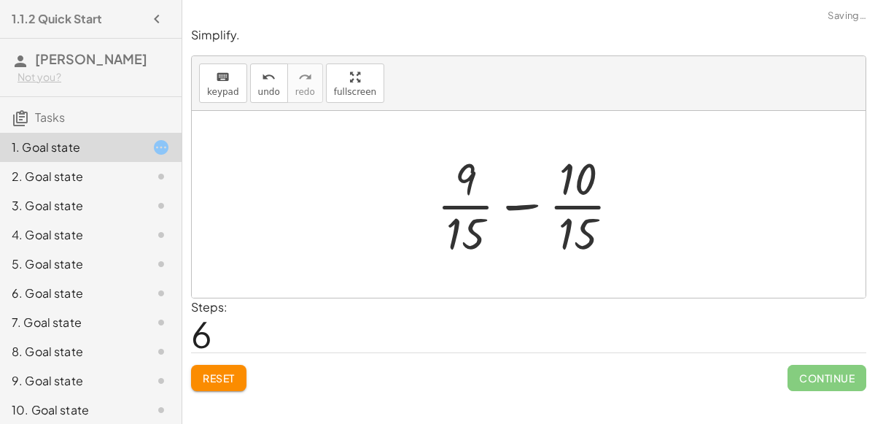
click at [521, 207] on div at bounding box center [535, 204] width 210 height 112
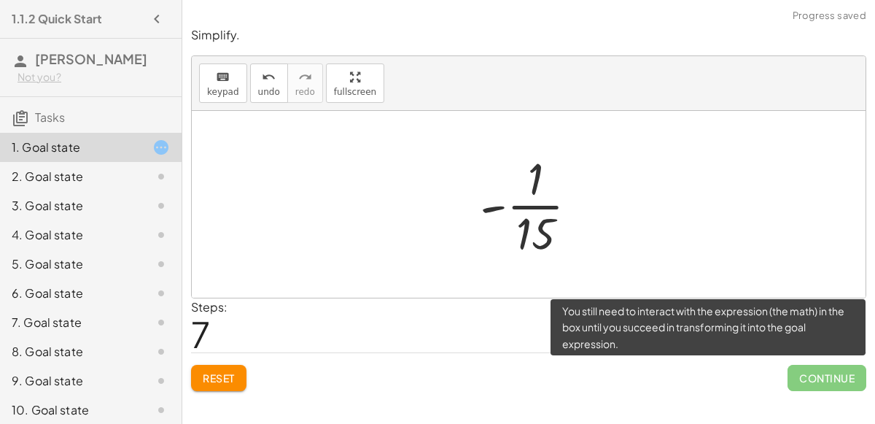
click at [829, 379] on span "Continue" at bounding box center [827, 378] width 79 height 26
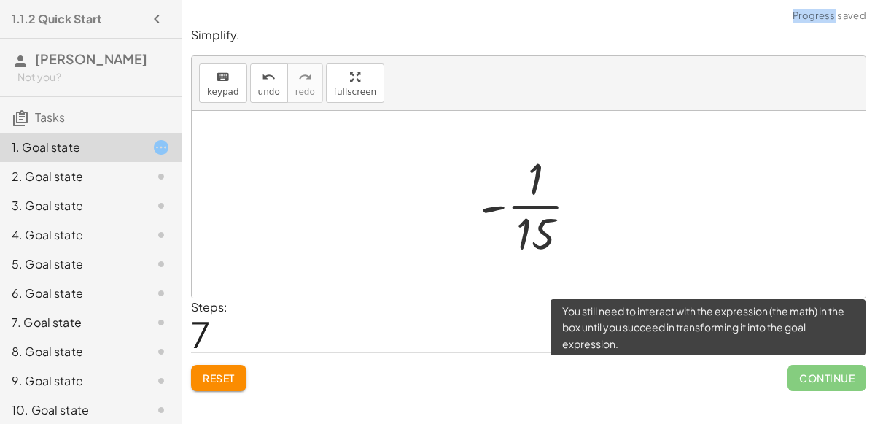
click at [829, 379] on span "Continue" at bounding box center [827, 378] width 79 height 26
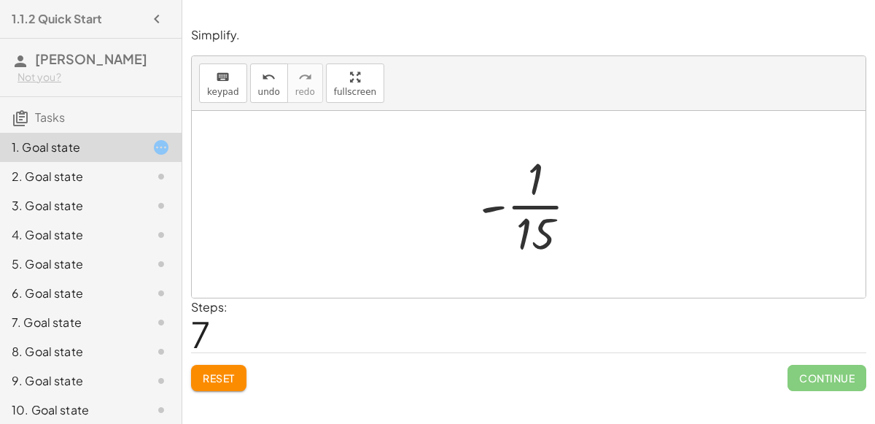
click at [206, 369] on button "Reset" at bounding box center [218, 378] width 55 height 26
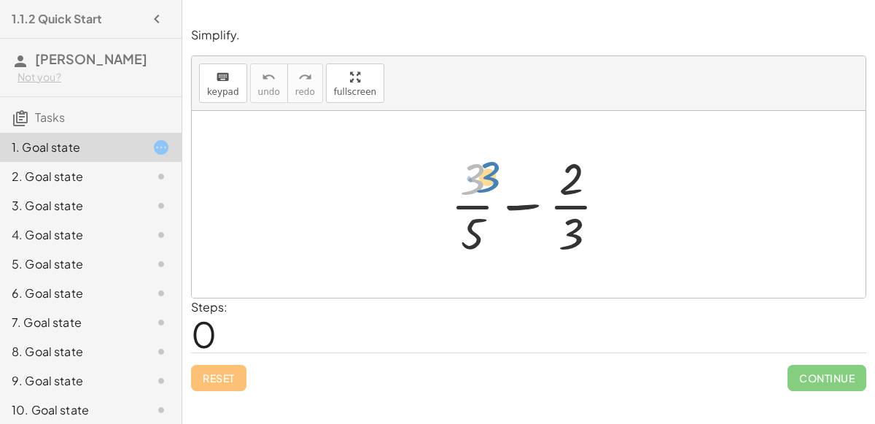
drag, startPoint x: 476, startPoint y: 176, endPoint x: 469, endPoint y: 172, distance: 7.5
click at [469, 172] on div at bounding box center [534, 204] width 182 height 112
drag, startPoint x: 579, startPoint y: 222, endPoint x: 499, endPoint y: 217, distance: 80.4
click at [499, 217] on div at bounding box center [534, 204] width 182 height 112
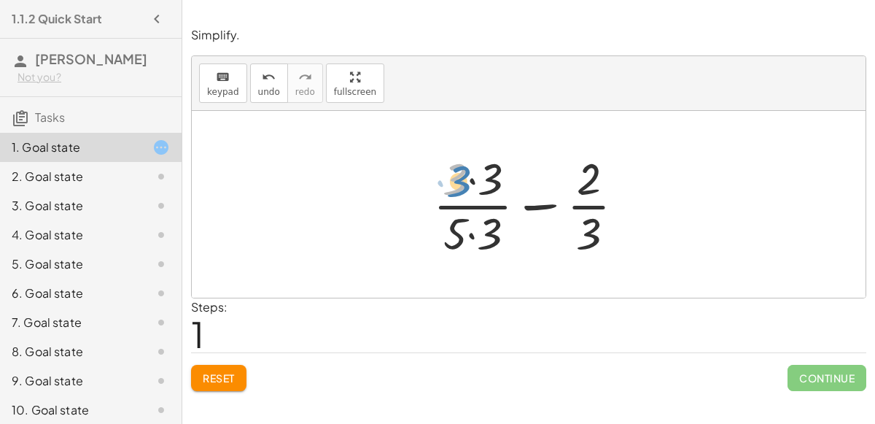
click at [462, 183] on div at bounding box center [535, 204] width 218 height 112
drag, startPoint x: 483, startPoint y: 238, endPoint x: 618, endPoint y: 223, distance: 136.4
click at [618, 223] on div at bounding box center [535, 204] width 218 height 112
drag, startPoint x: 486, startPoint y: 230, endPoint x: 600, endPoint y: 234, distance: 113.1
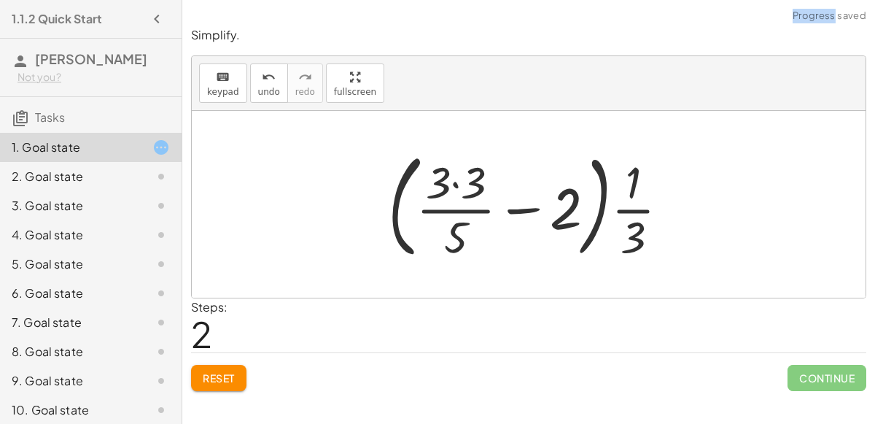
click at [594, 228] on div at bounding box center [535, 204] width 308 height 121
click at [521, 205] on div at bounding box center [535, 204] width 308 height 121
click at [461, 183] on div at bounding box center [535, 204] width 308 height 121
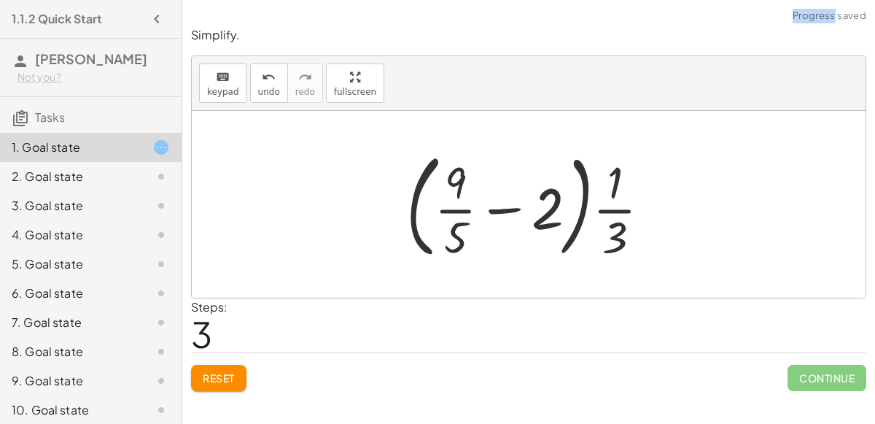
click at [453, 206] on div at bounding box center [534, 204] width 271 height 121
click at [513, 212] on div at bounding box center [534, 204] width 271 height 121
click at [258, 80] on div "undo" at bounding box center [269, 77] width 22 height 18
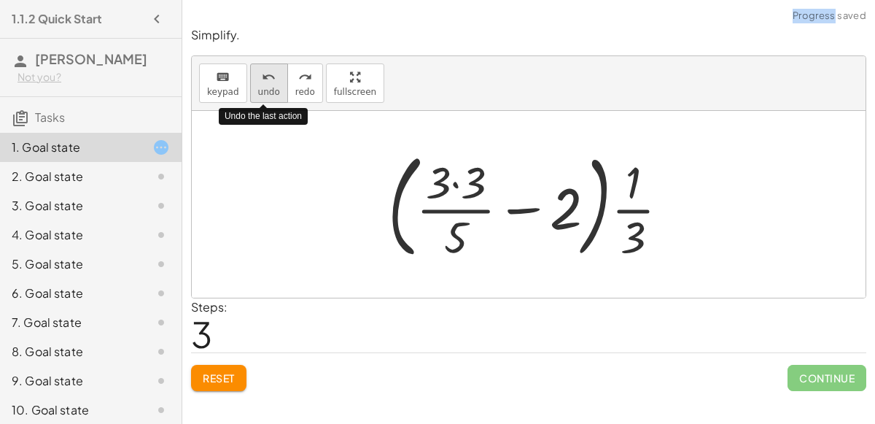
click at [258, 80] on div "undo" at bounding box center [269, 77] width 22 height 18
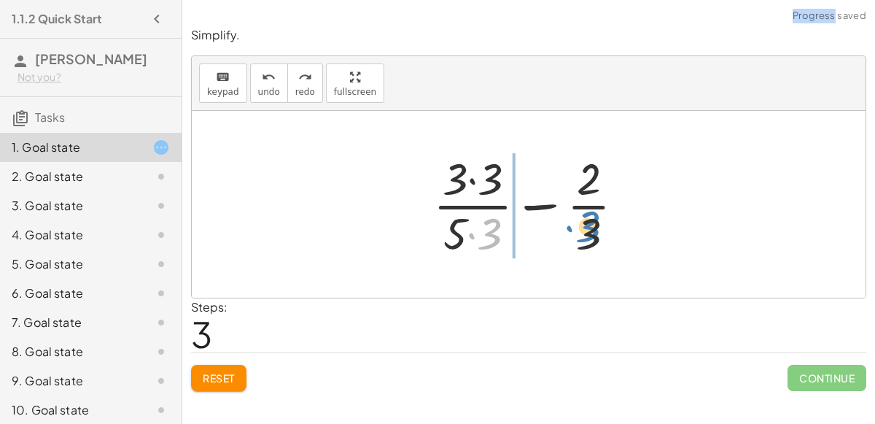
drag, startPoint x: 486, startPoint y: 222, endPoint x: 478, endPoint y: 216, distance: 9.8
click at [478, 216] on div at bounding box center [535, 204] width 218 height 112
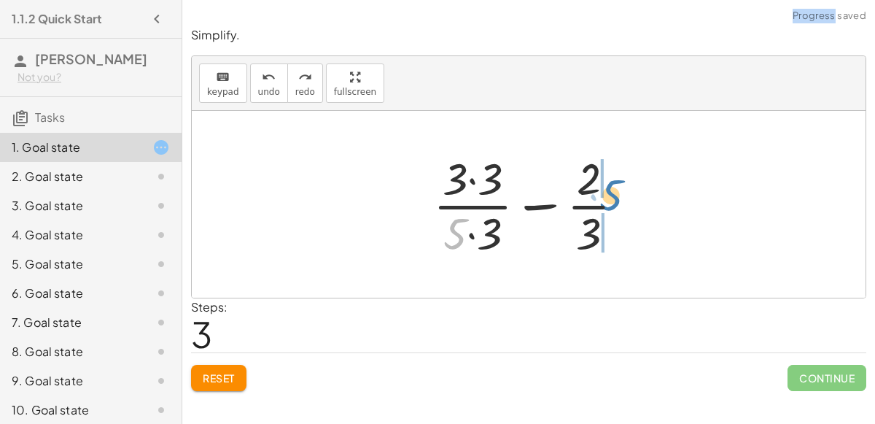
drag, startPoint x: 454, startPoint y: 229, endPoint x: 609, endPoint y: 191, distance: 159.2
click at [609, 191] on div at bounding box center [535, 204] width 218 height 112
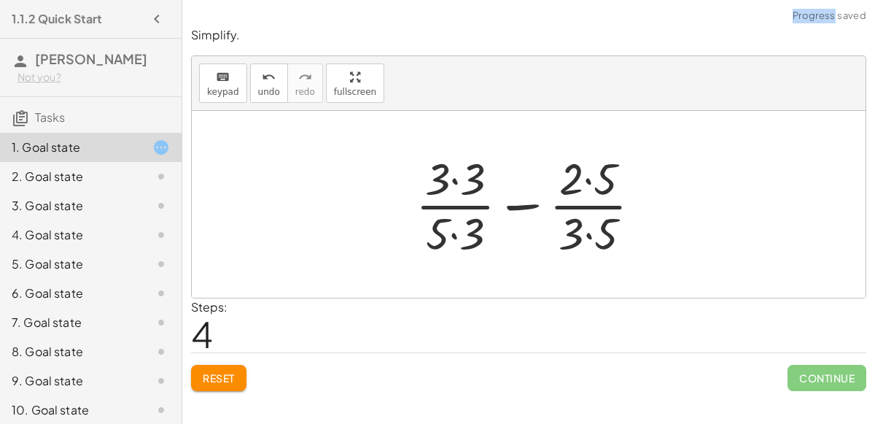
click at [459, 231] on div at bounding box center [534, 204] width 252 height 112
click at [597, 233] on div at bounding box center [534, 204] width 252 height 112
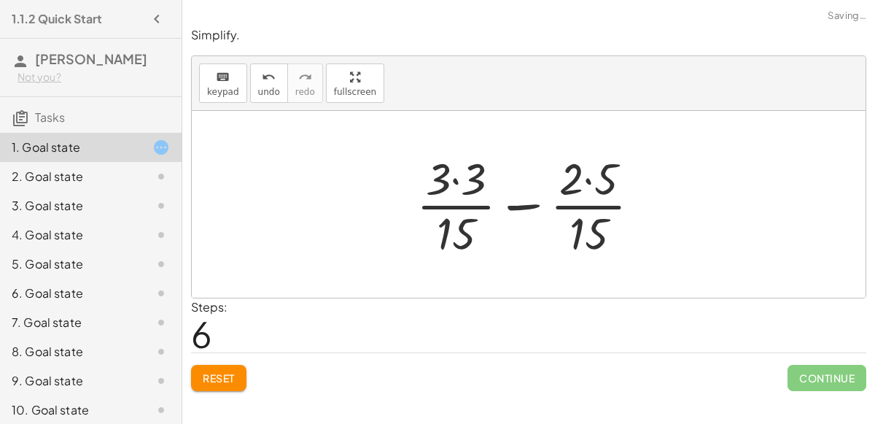
click at [586, 180] on div at bounding box center [534, 204] width 251 height 112
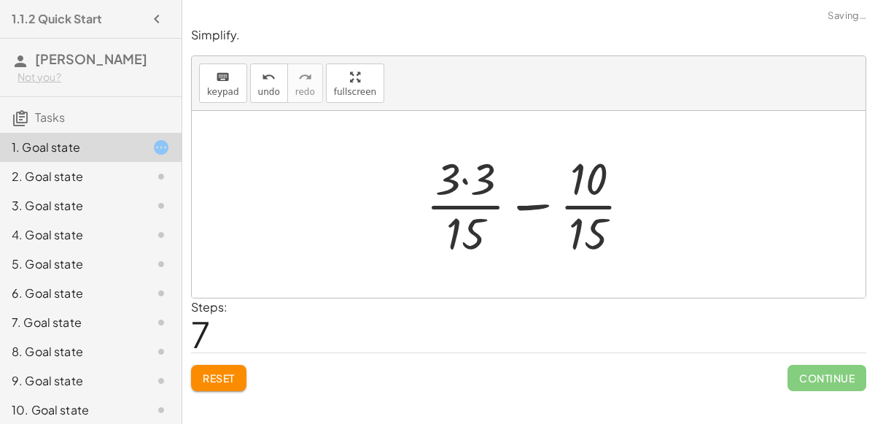
click at [465, 180] on div at bounding box center [534, 204] width 231 height 112
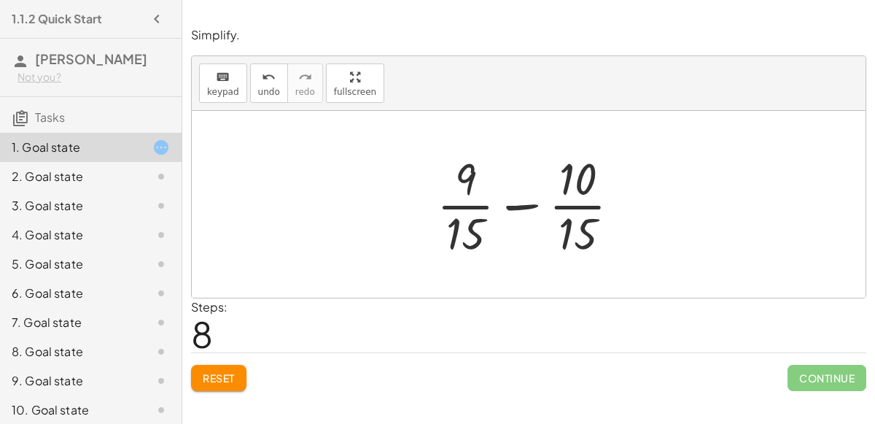
click at [513, 208] on div at bounding box center [535, 204] width 210 height 112
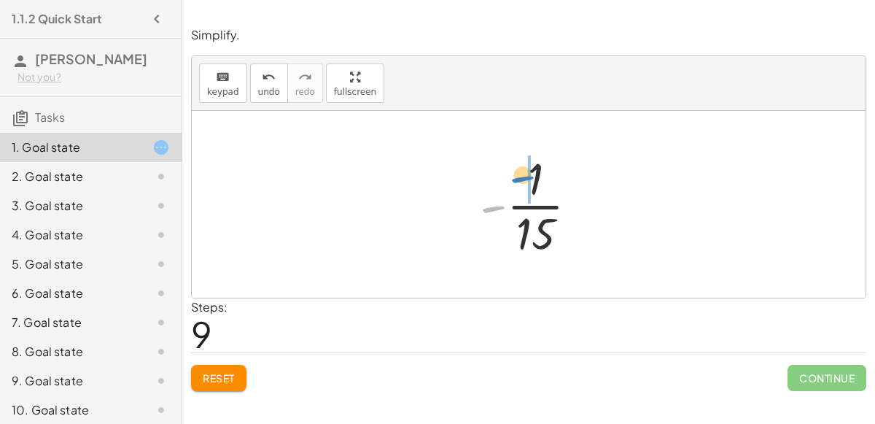
drag, startPoint x: 499, startPoint y: 203, endPoint x: 532, endPoint y: 171, distance: 46.4
click at [532, 171] on div at bounding box center [535, 204] width 125 height 112
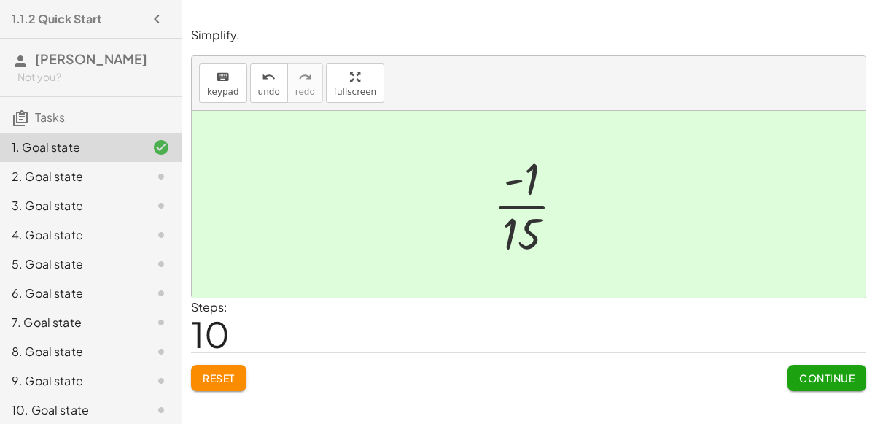
click at [818, 384] on button "Continue" at bounding box center [827, 378] width 79 height 26
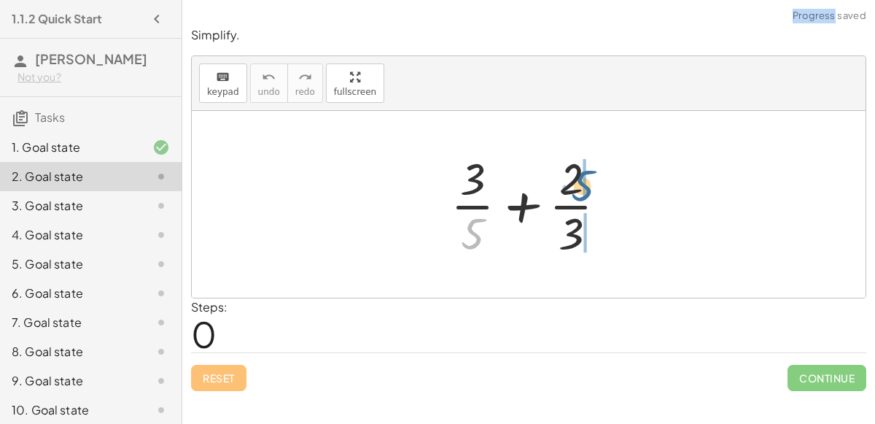
drag, startPoint x: 473, startPoint y: 232, endPoint x: 585, endPoint y: 184, distance: 122.2
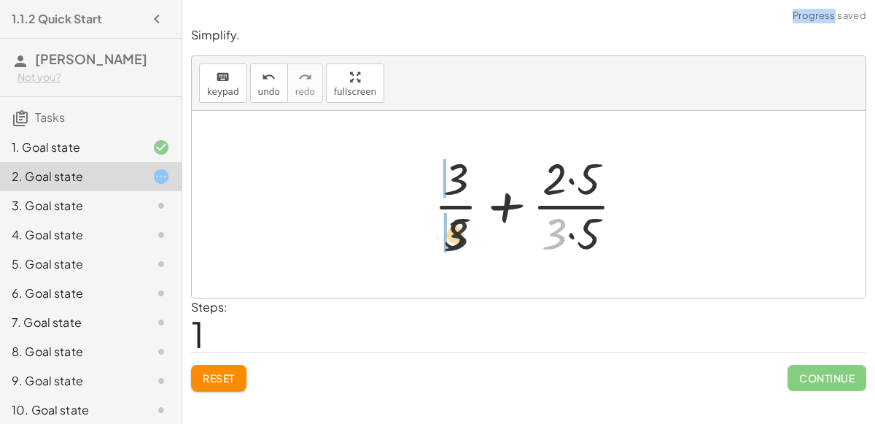
drag, startPoint x: 556, startPoint y: 230, endPoint x: 456, endPoint y: 230, distance: 100.7
click at [456, 230] on div at bounding box center [535, 204] width 217 height 112
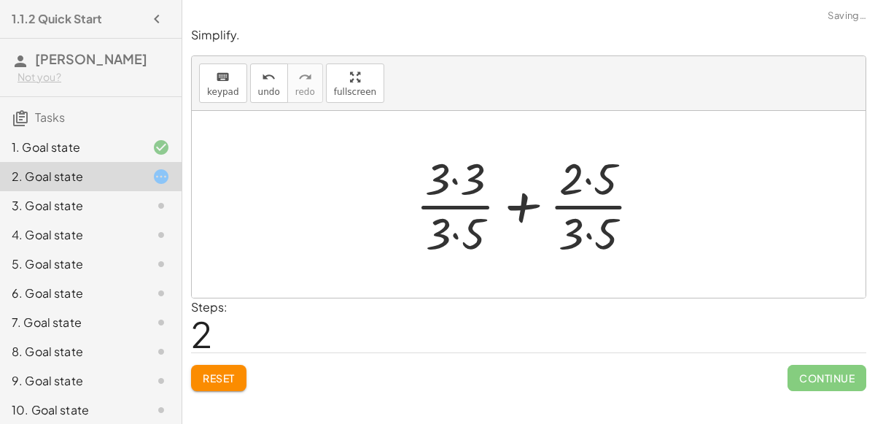
click at [457, 229] on div at bounding box center [534, 204] width 252 height 112
click at [458, 180] on div at bounding box center [534, 204] width 252 height 112
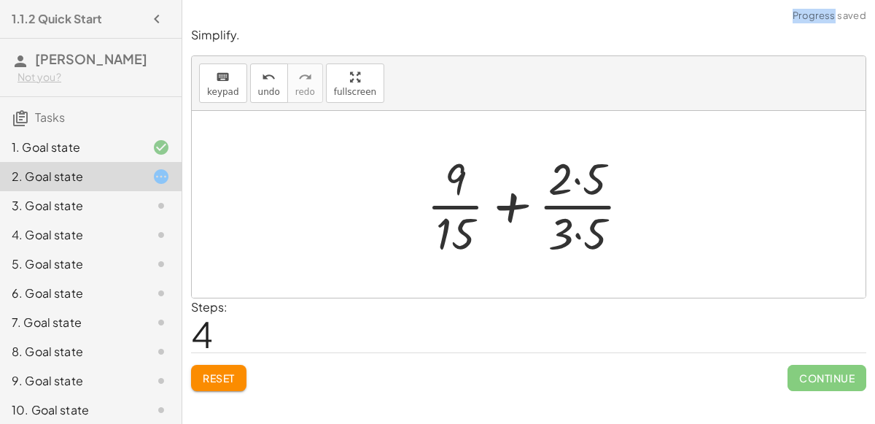
click at [575, 176] on div at bounding box center [534, 204] width 230 height 112
click at [578, 228] on div at bounding box center [534, 204] width 230 height 112
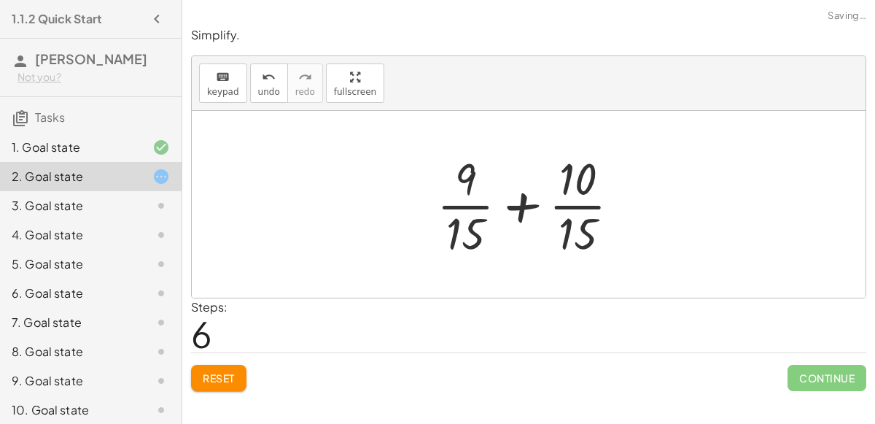
click at [534, 211] on div at bounding box center [535, 204] width 210 height 112
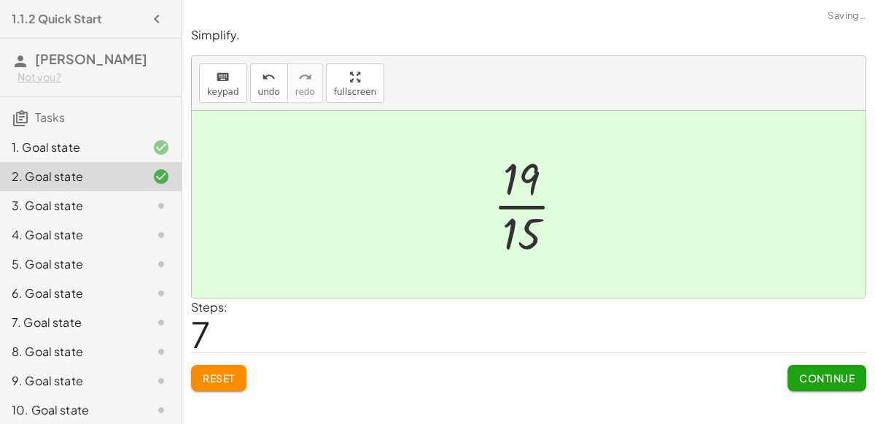
click at [815, 387] on button "Continue" at bounding box center [827, 378] width 79 height 26
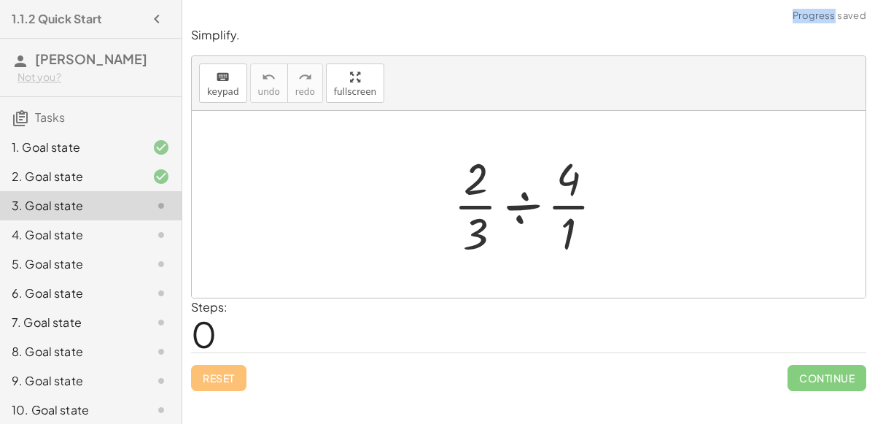
click at [561, 206] on div at bounding box center [534, 204] width 177 height 112
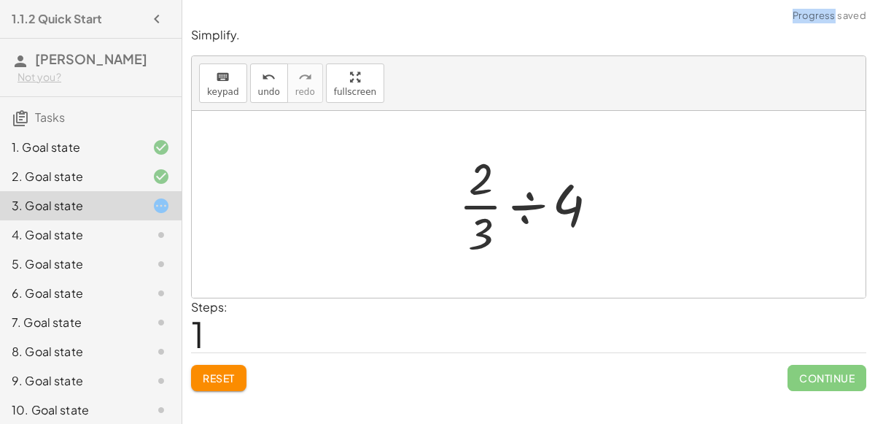
click at [513, 210] on div at bounding box center [534, 204] width 166 height 112
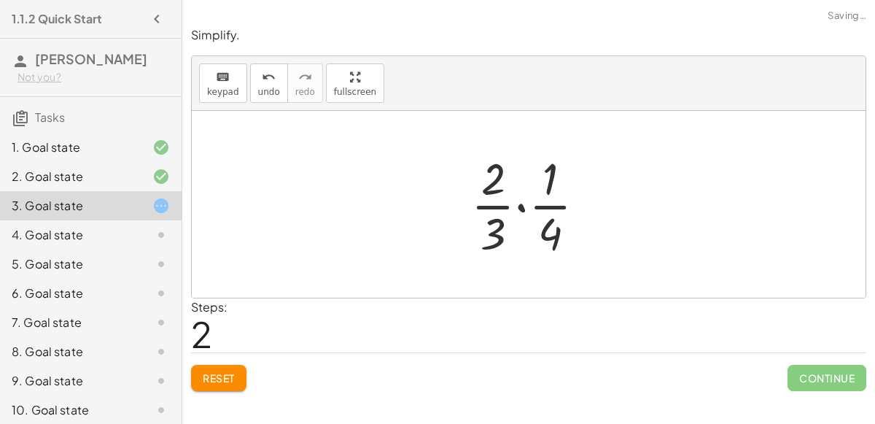
click at [521, 203] on div at bounding box center [534, 204] width 141 height 112
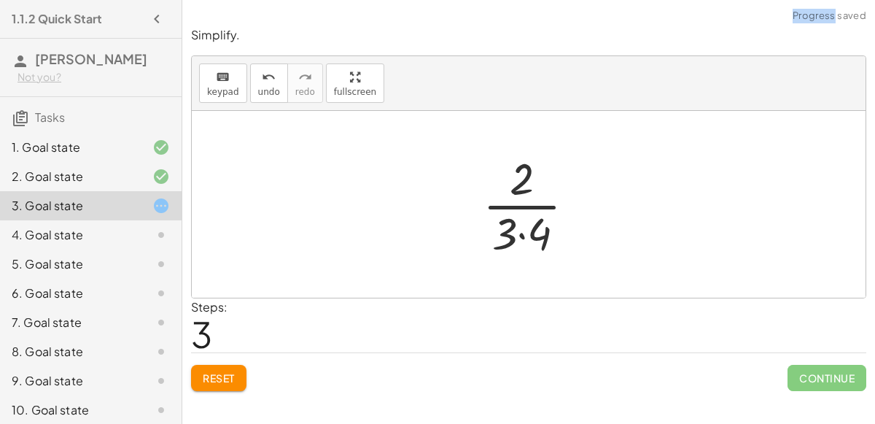
click at [522, 231] on div at bounding box center [535, 204] width 119 height 112
click at [526, 202] on div at bounding box center [535, 204] width 98 height 112
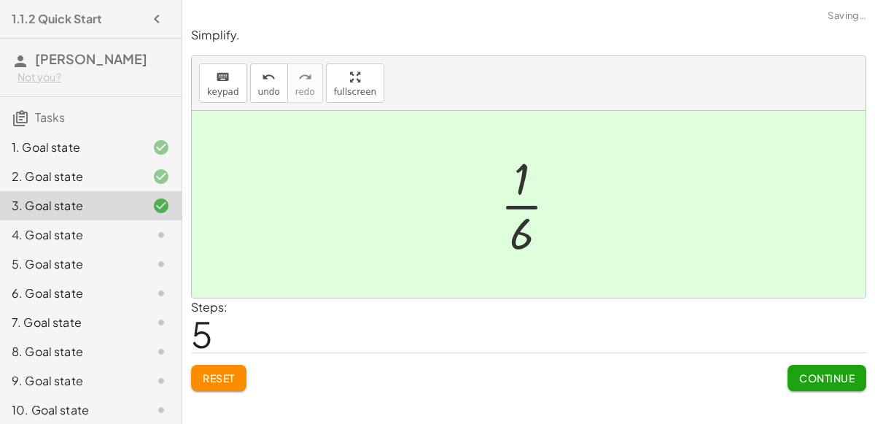
click at [792, 376] on button "Continue" at bounding box center [827, 378] width 79 height 26
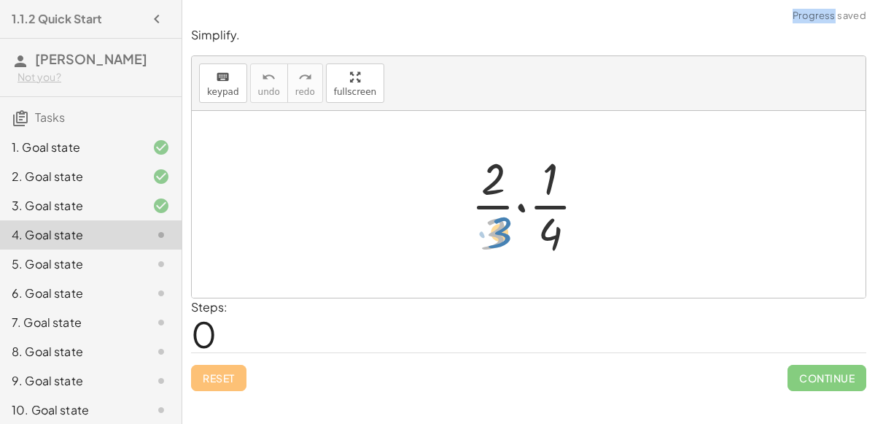
click at [502, 224] on div at bounding box center [534, 204] width 141 height 112
click at [516, 207] on div at bounding box center [534, 204] width 141 height 112
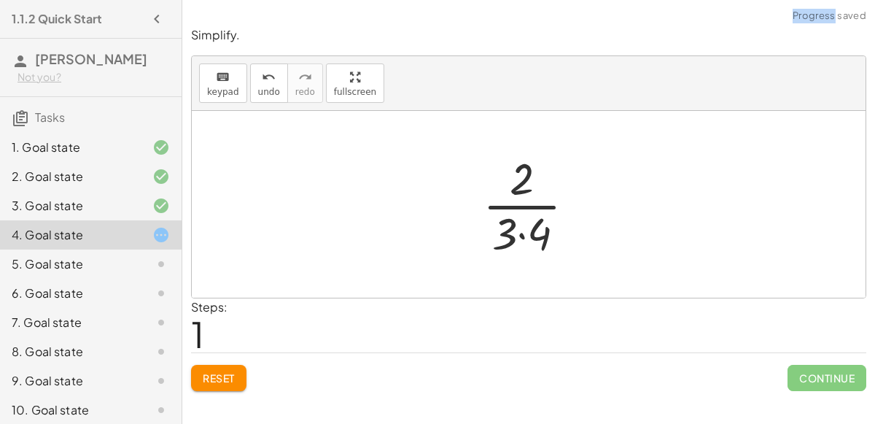
click at [522, 229] on div at bounding box center [535, 204] width 119 height 112
click at [524, 203] on div at bounding box center [535, 204] width 98 height 112
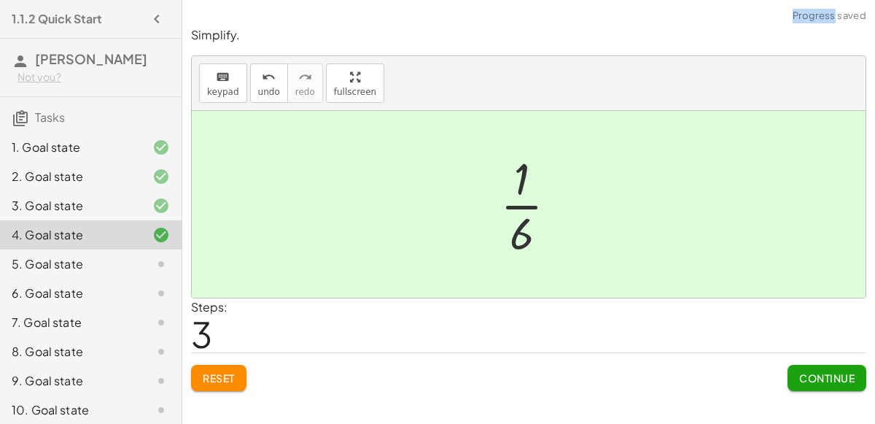
click at [805, 376] on span "Continue" at bounding box center [826, 377] width 55 height 13
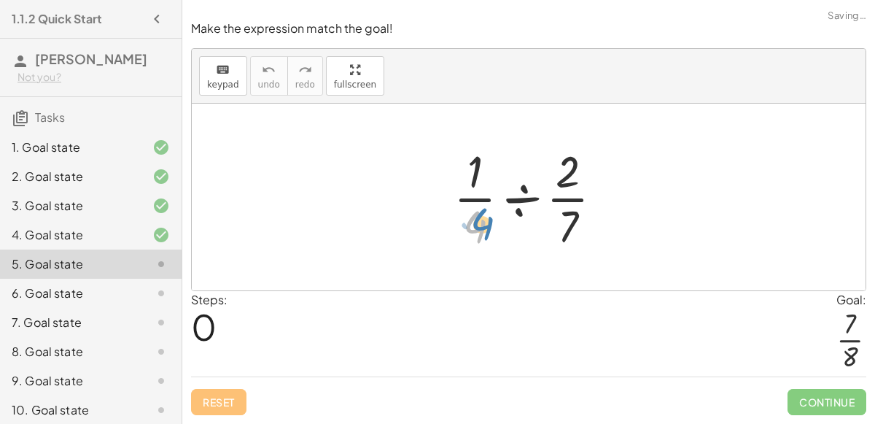
drag, startPoint x: 475, startPoint y: 230, endPoint x: 465, endPoint y: 233, distance: 10.6
click at [465, 233] on div at bounding box center [534, 197] width 176 height 112
click at [519, 203] on div at bounding box center [534, 197] width 176 height 112
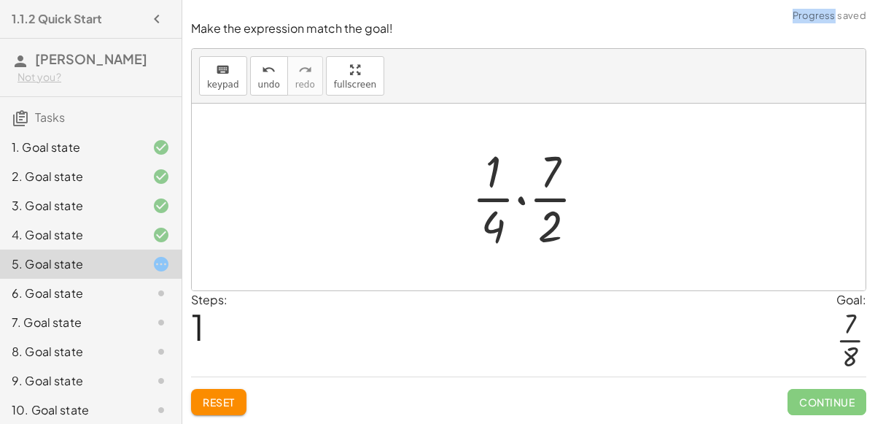
click at [524, 202] on div at bounding box center [535, 197] width 140 height 112
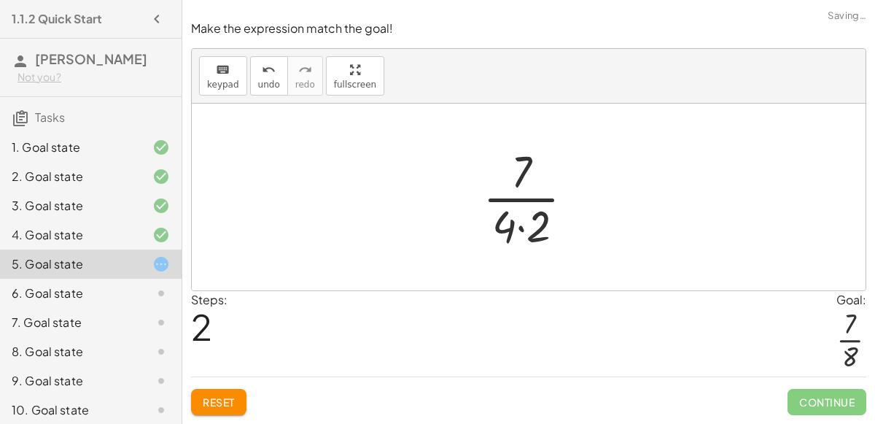
click at [518, 228] on div at bounding box center [534, 197] width 117 height 112
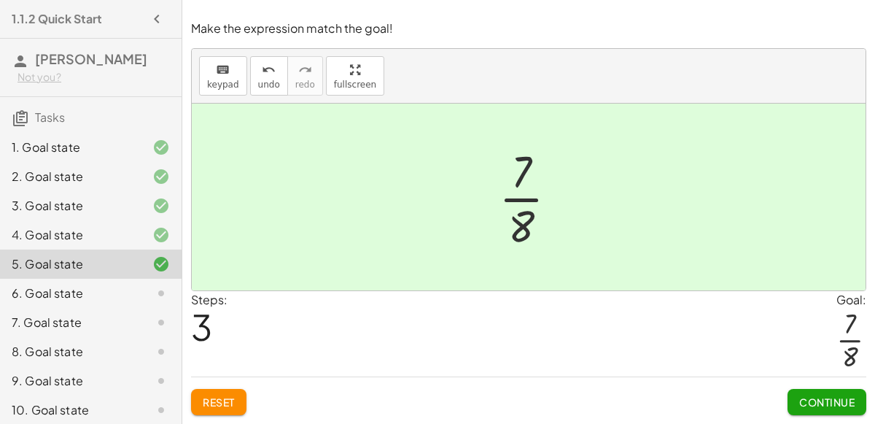
click at [803, 397] on span "Continue" at bounding box center [826, 401] width 55 height 13
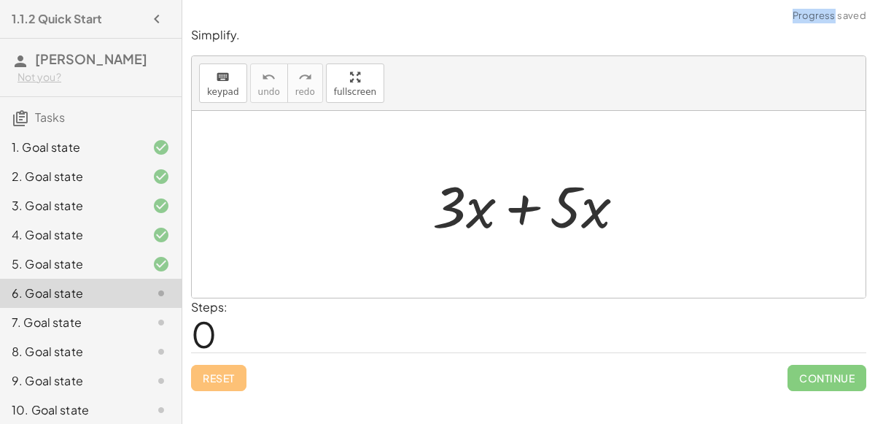
click at [535, 207] on div at bounding box center [535, 204] width 220 height 75
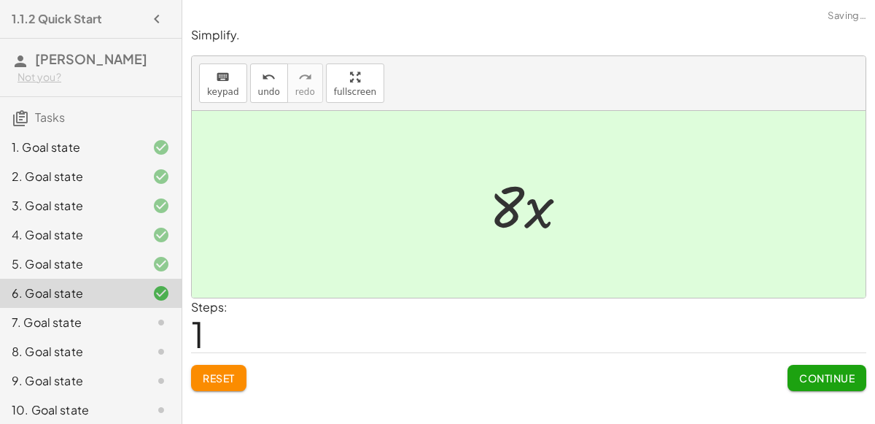
click at [803, 380] on span "Continue" at bounding box center [826, 377] width 55 height 13
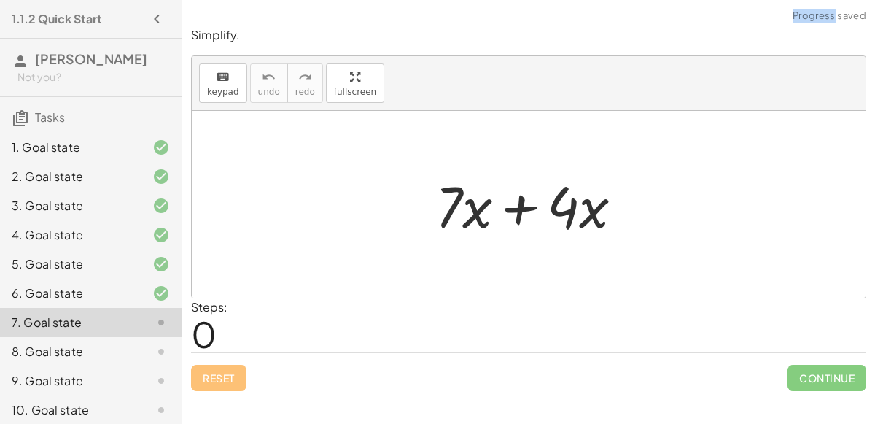
click at [518, 209] on div at bounding box center [535, 204] width 214 height 75
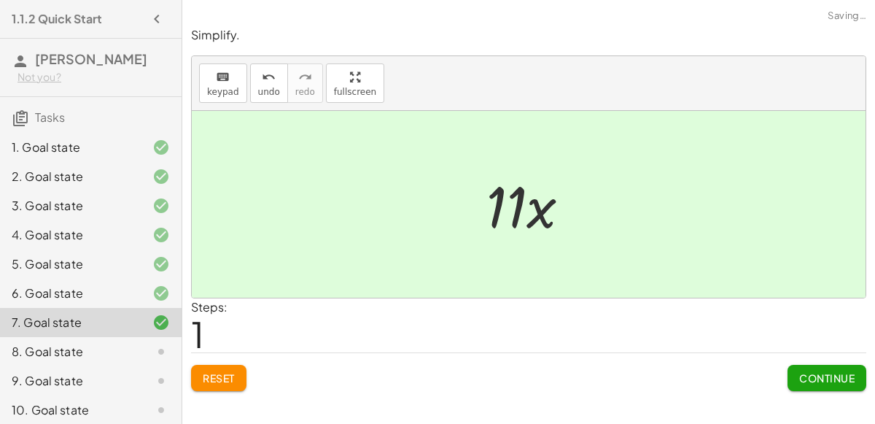
click at [835, 386] on button "Continue" at bounding box center [827, 378] width 79 height 26
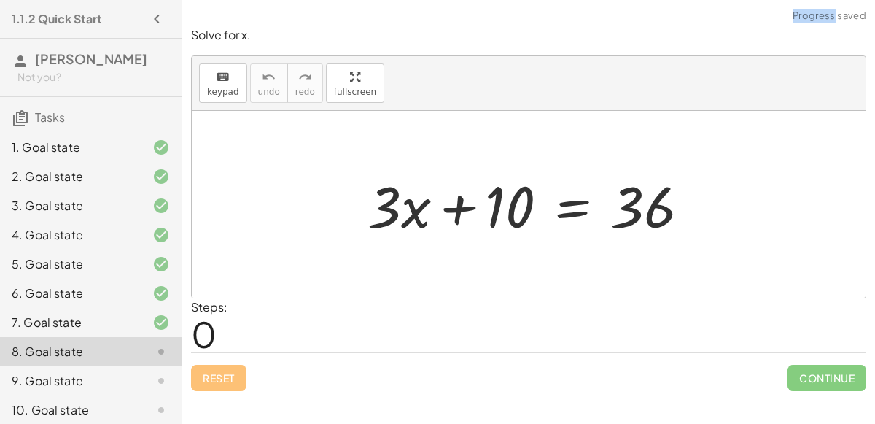
click at [495, 206] on div at bounding box center [534, 204] width 349 height 75
click at [569, 212] on div at bounding box center [534, 204] width 349 height 75
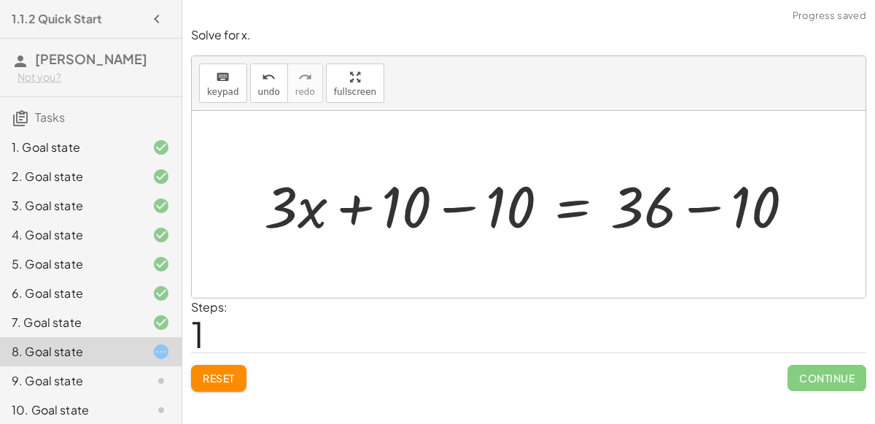
click at [454, 206] on div at bounding box center [535, 204] width 556 height 75
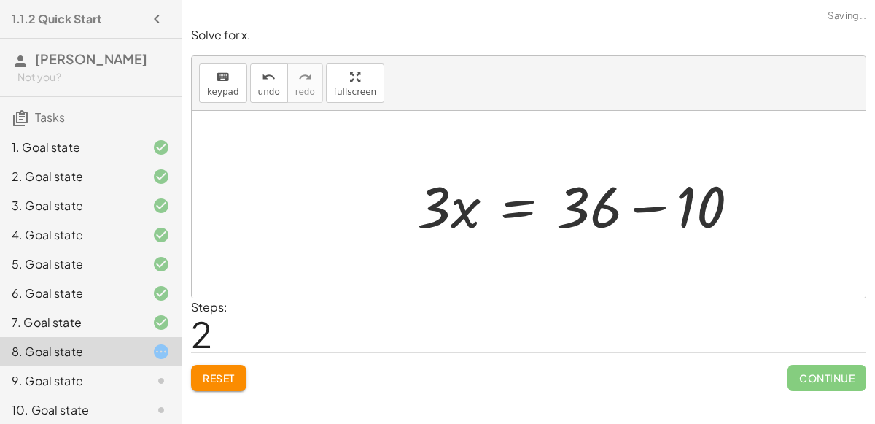
click at [707, 204] on div at bounding box center [584, 204] width 349 height 75
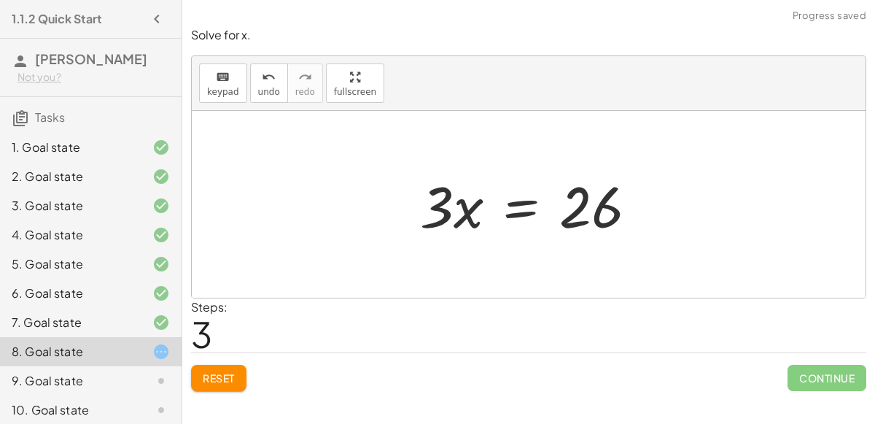
click at [522, 205] on div at bounding box center [535, 204] width 244 height 75
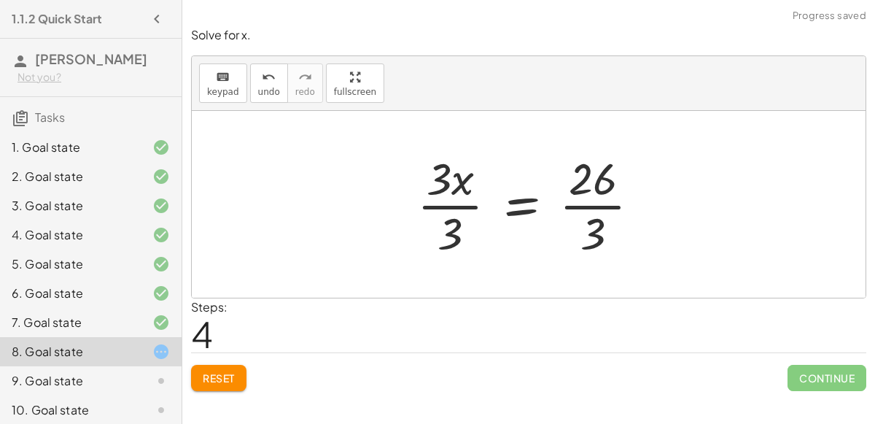
click at [443, 209] on div at bounding box center [534, 204] width 249 height 112
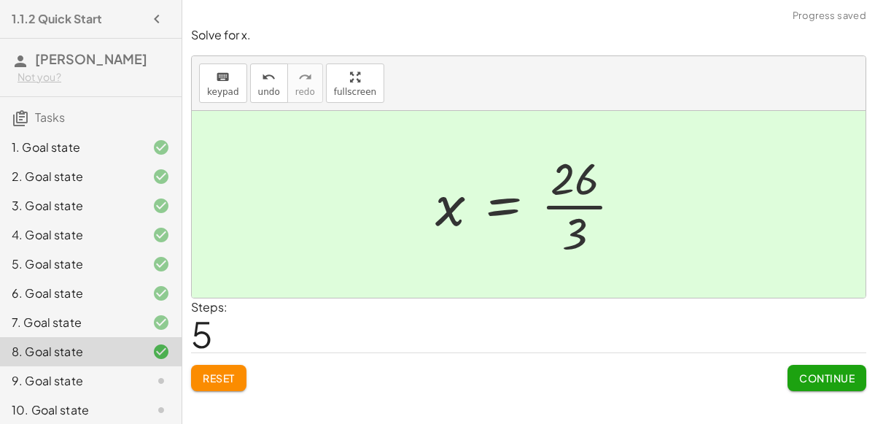
click at [810, 379] on span "Continue" at bounding box center [826, 377] width 55 height 13
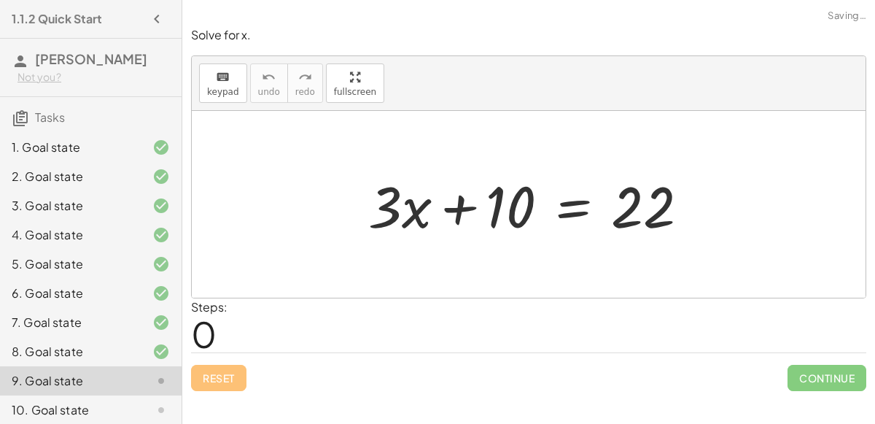
click at [564, 208] on div at bounding box center [534, 204] width 347 height 75
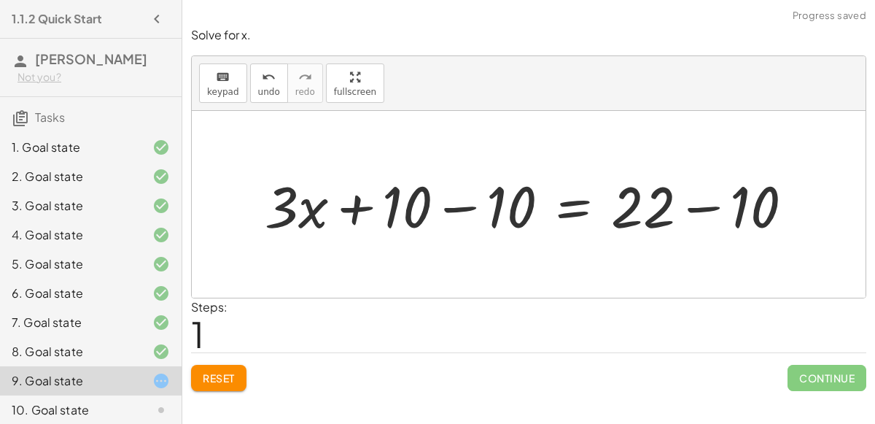
click at [449, 207] on div at bounding box center [534, 204] width 555 height 75
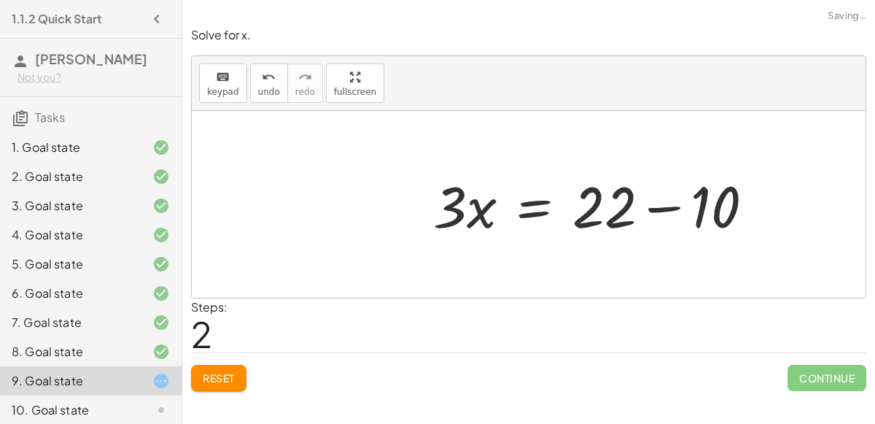
click at [705, 209] on div at bounding box center [599, 204] width 347 height 75
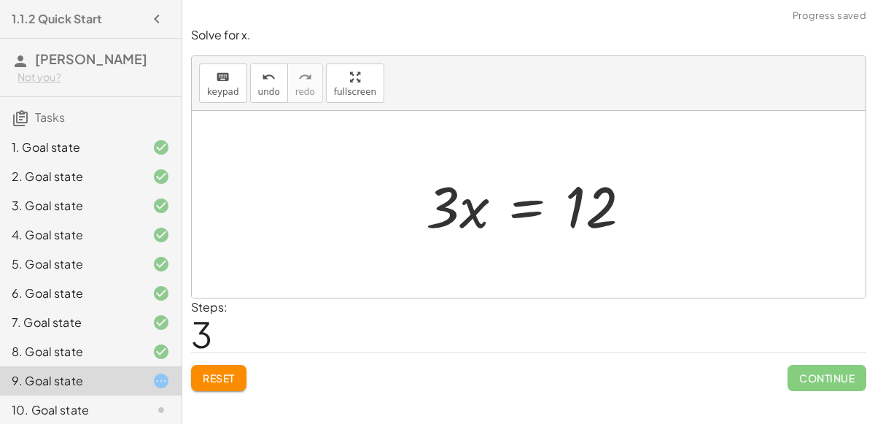
click at [520, 209] on div at bounding box center [534, 204] width 231 height 75
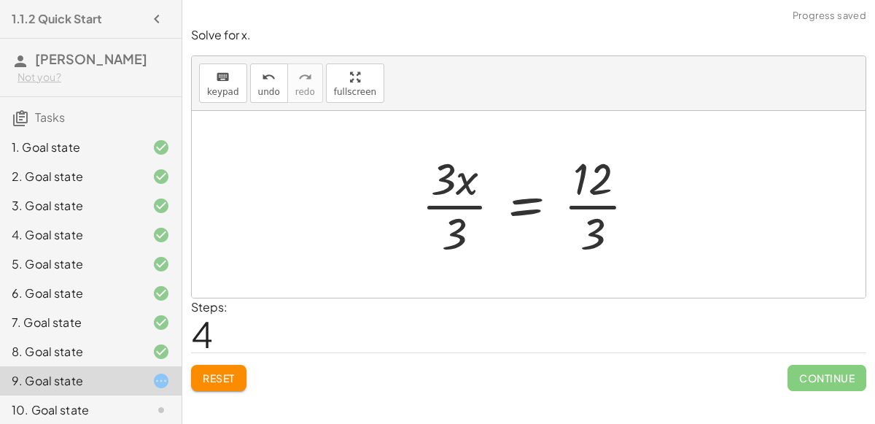
click at [452, 206] on div at bounding box center [534, 204] width 241 height 112
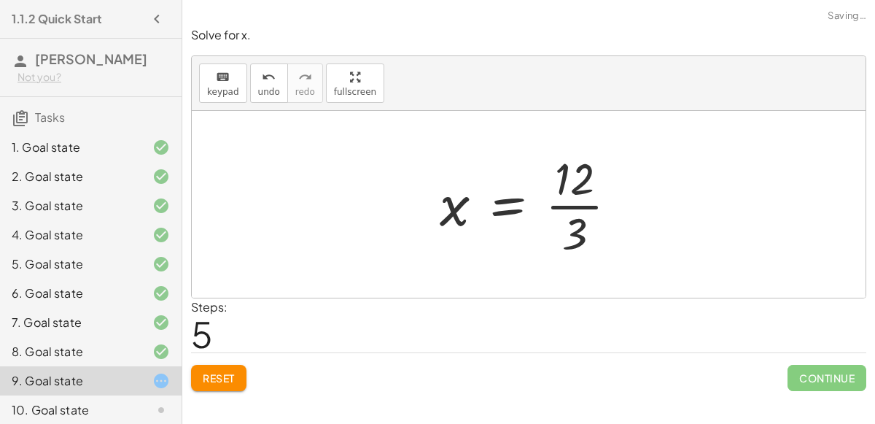
click at [583, 209] on div at bounding box center [535, 204] width 204 height 112
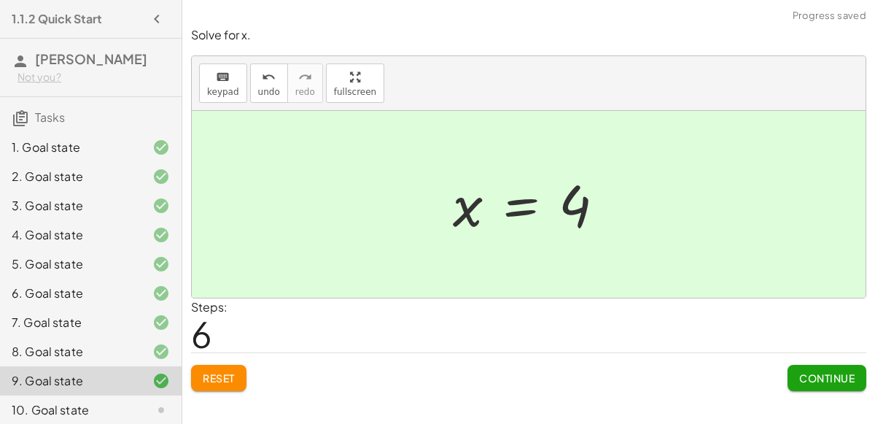
click at [794, 368] on button "Continue" at bounding box center [827, 378] width 79 height 26
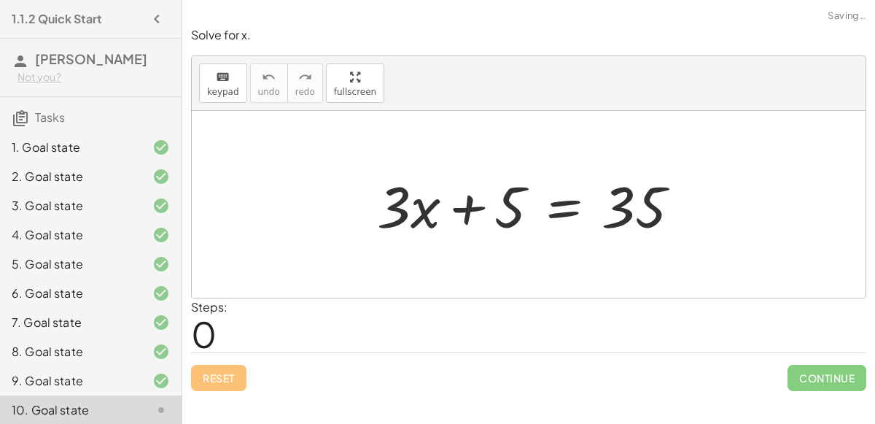
click at [561, 207] on div at bounding box center [535, 204] width 330 height 75
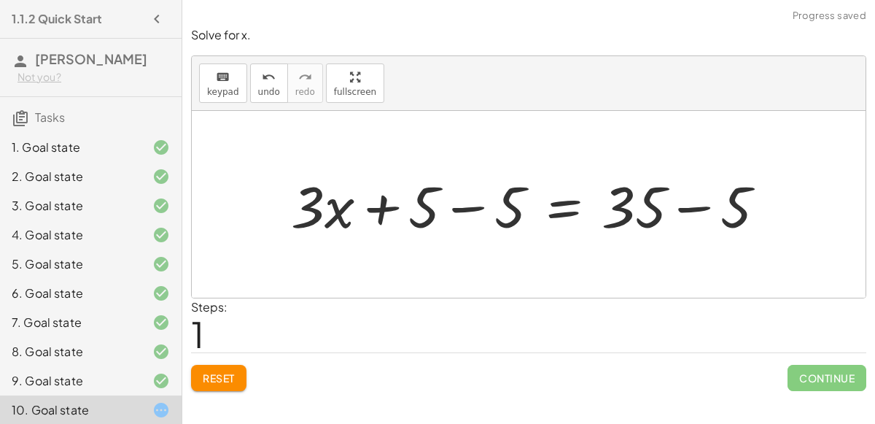
click at [475, 208] on div at bounding box center [534, 204] width 501 height 75
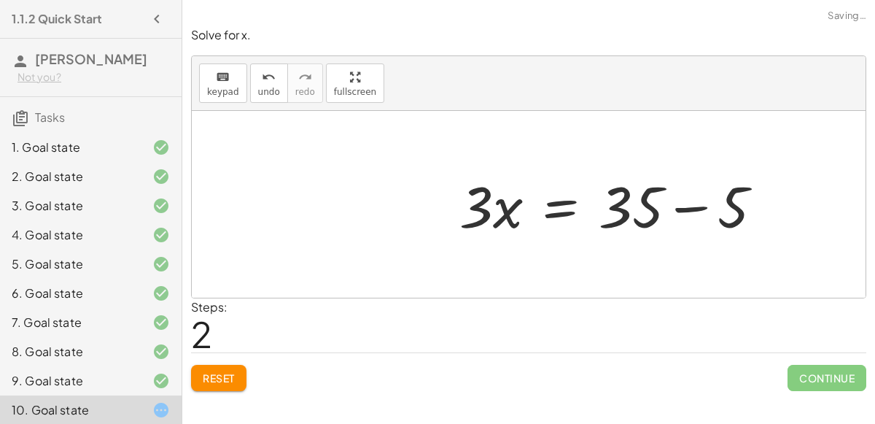
click at [686, 204] on div at bounding box center [617, 204] width 330 height 75
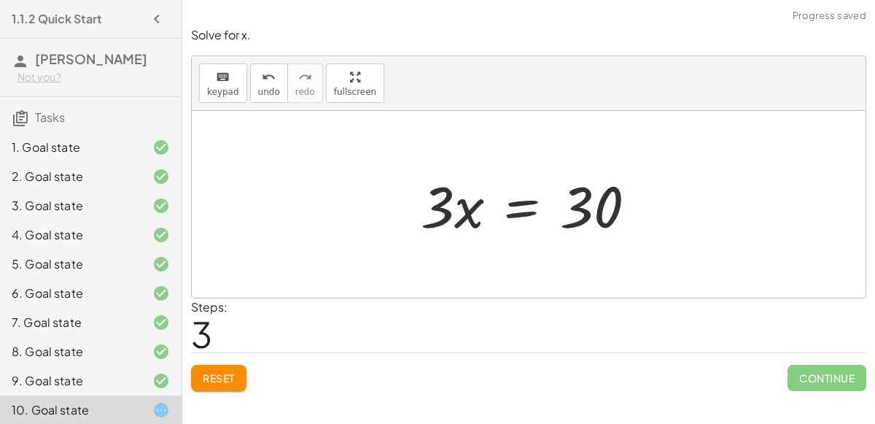
click at [525, 214] on div at bounding box center [534, 204] width 241 height 75
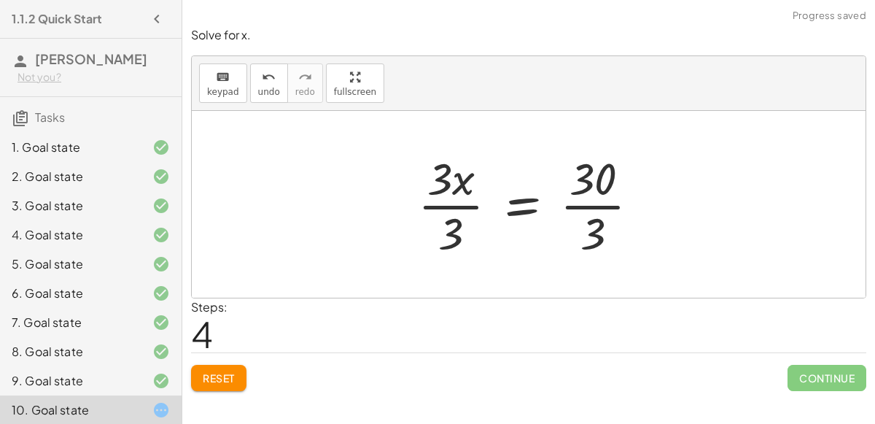
click at [458, 210] on div at bounding box center [535, 204] width 248 height 112
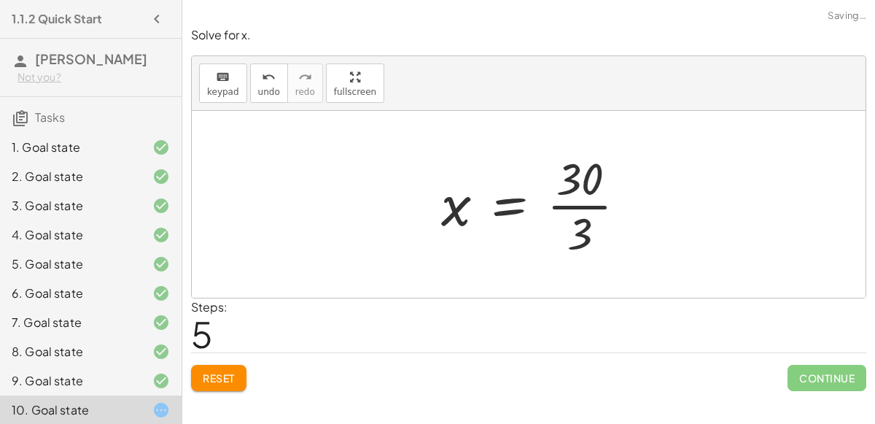
click at [602, 211] on div at bounding box center [540, 204] width 212 height 112
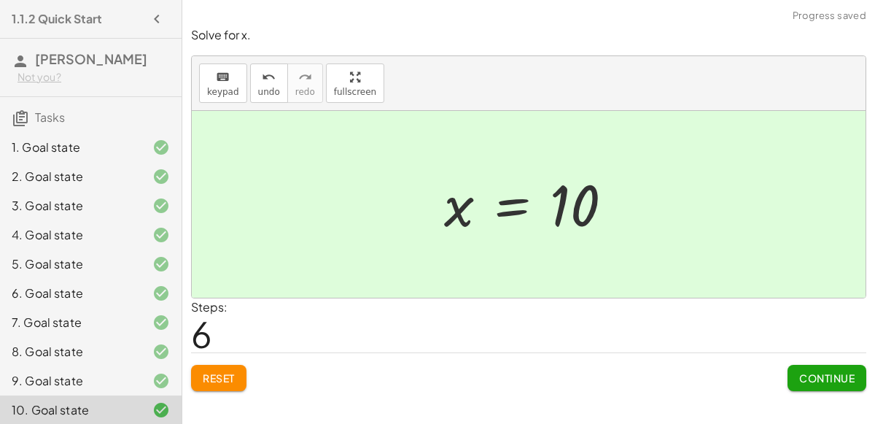
click at [0, 0] on div "Solve for x. keyboard keypad undo undo redo redo fullscreen + · 3 · x + 5 = 35 …" at bounding box center [0, 0] width 0 height 0
click at [805, 379] on span "Continue" at bounding box center [826, 377] width 55 height 13
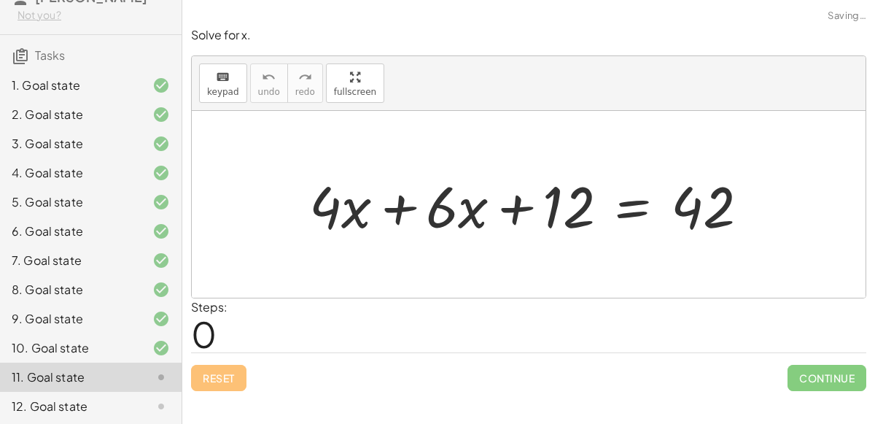
scroll to position [63, 0]
click at [389, 206] on div at bounding box center [535, 204] width 466 height 75
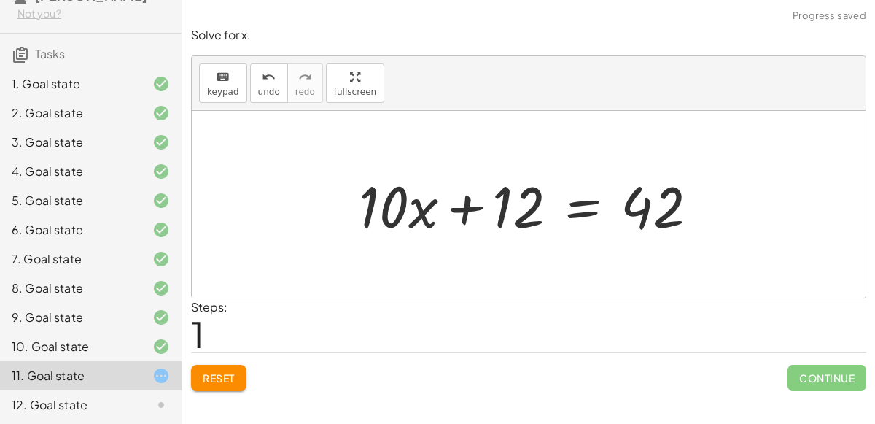
click at [578, 208] on div at bounding box center [535, 204] width 366 height 75
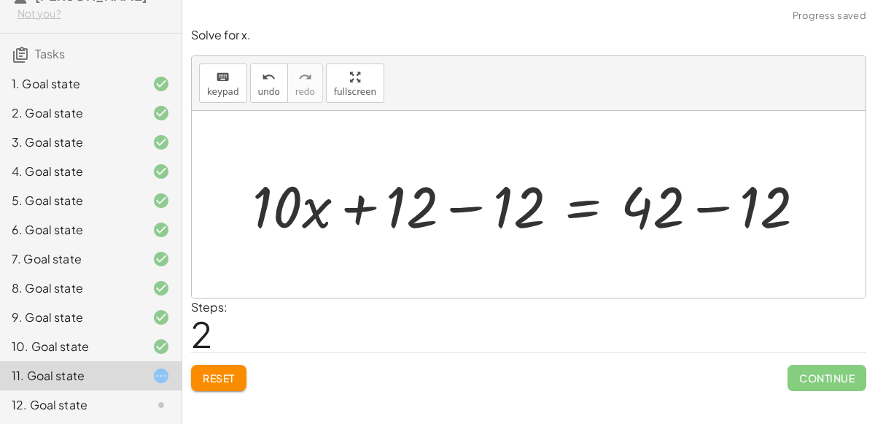
click at [451, 209] on div at bounding box center [534, 204] width 579 height 75
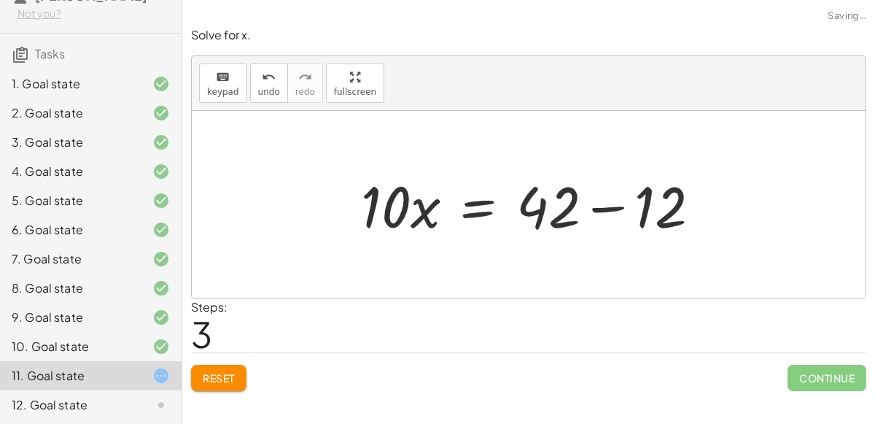
click at [711, 208] on div at bounding box center [537, 204] width 366 height 75
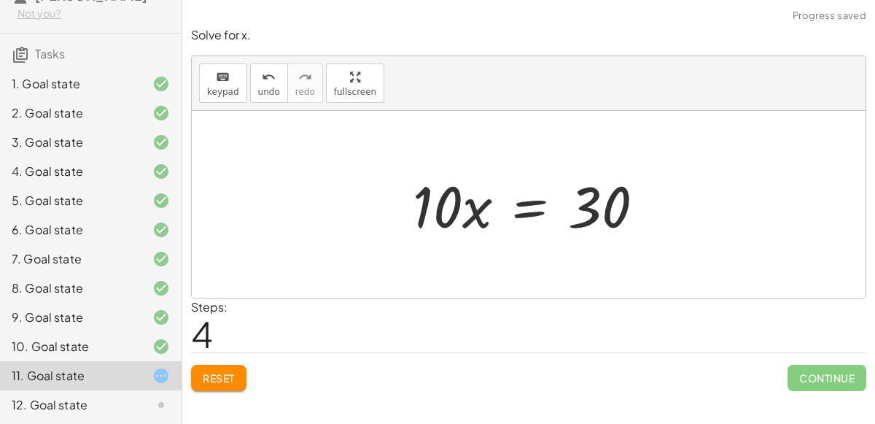
click at [548, 212] on div at bounding box center [534, 204] width 257 height 75
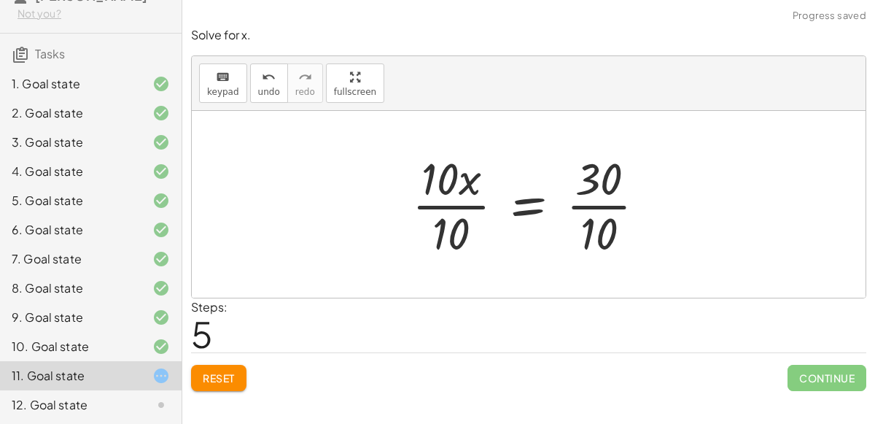
click at [581, 208] on div at bounding box center [535, 204] width 260 height 112
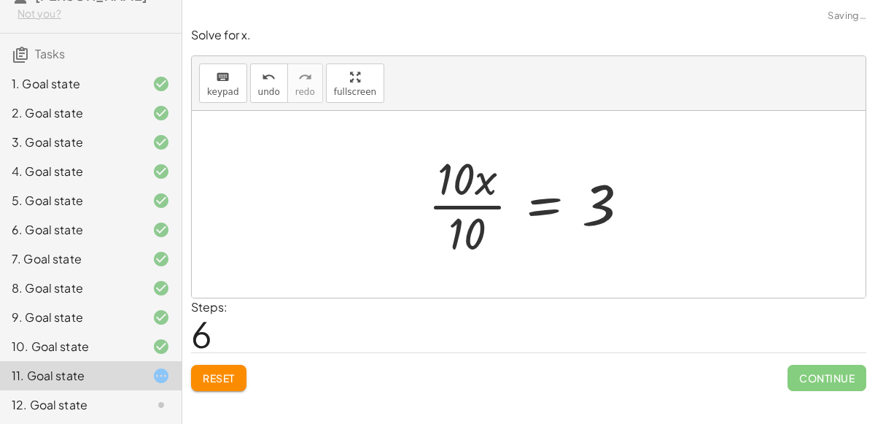
click at [444, 207] on div at bounding box center [535, 204] width 228 height 112
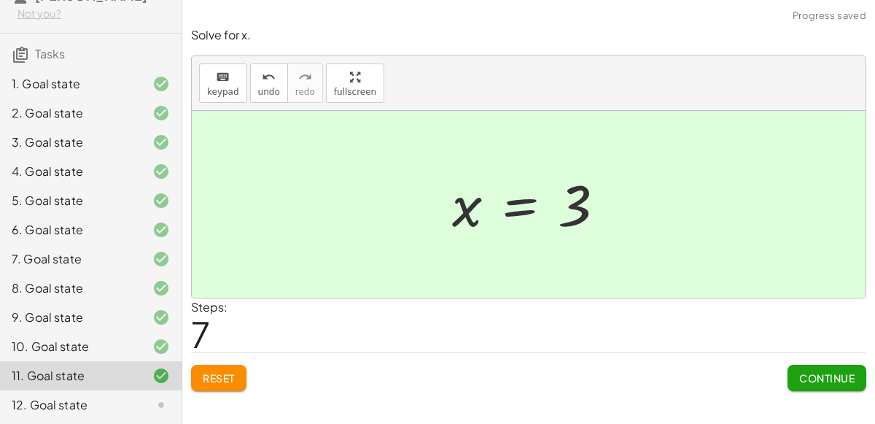
click at [815, 354] on div "Continue" at bounding box center [827, 372] width 79 height 38
click at [813, 359] on div "Continue" at bounding box center [827, 372] width 79 height 38
click at [810, 365] on button "Continue" at bounding box center [827, 378] width 79 height 26
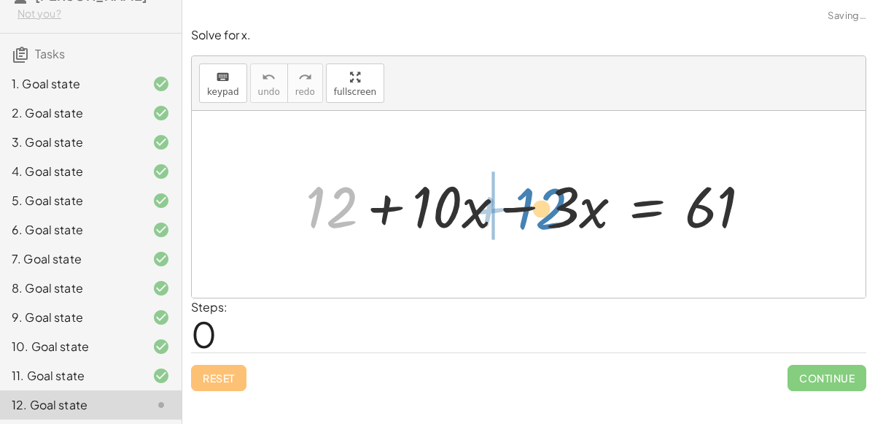
drag, startPoint x: 349, startPoint y: 204, endPoint x: 559, endPoint y: 206, distance: 210.1
click at [559, 206] on div at bounding box center [534, 204] width 473 height 75
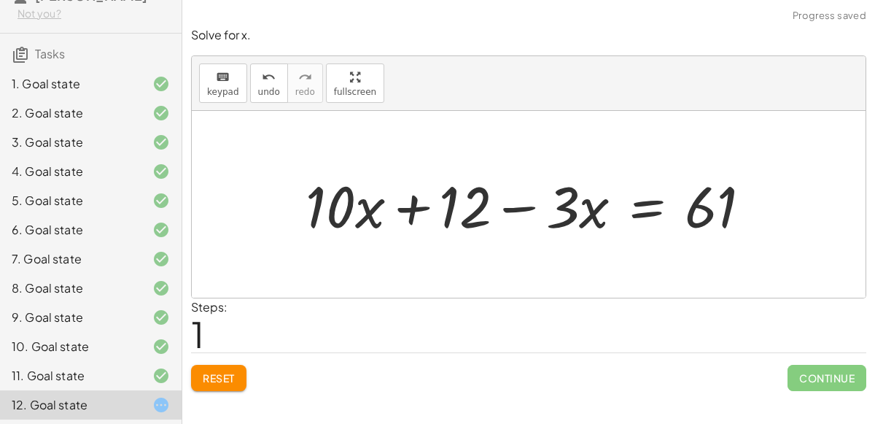
click at [513, 202] on div at bounding box center [534, 204] width 473 height 75
click at [511, 208] on div at bounding box center [534, 204] width 473 height 75
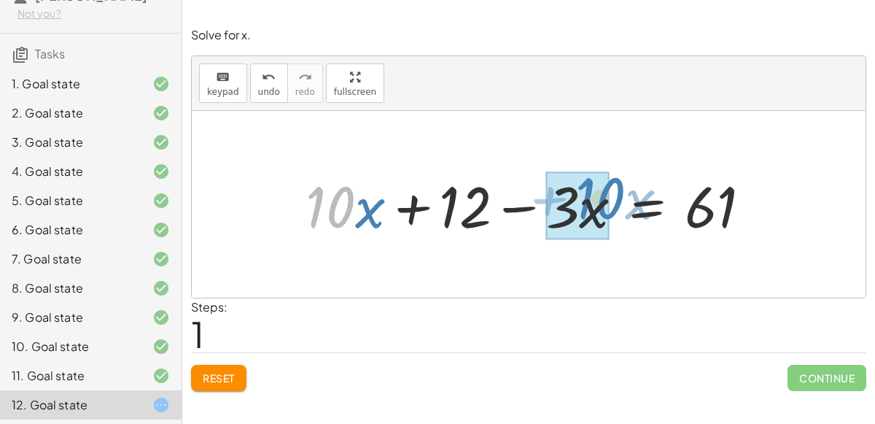
drag, startPoint x: 309, startPoint y: 194, endPoint x: 556, endPoint y: 188, distance: 248.0
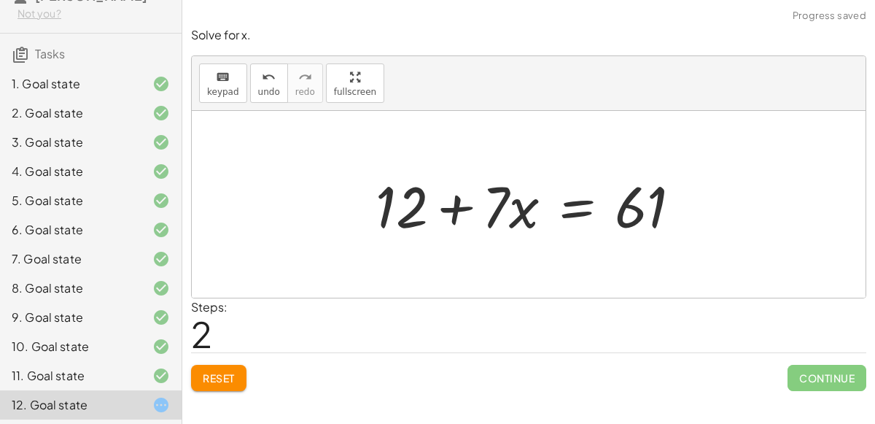
click at [580, 215] on div at bounding box center [534, 204] width 332 height 75
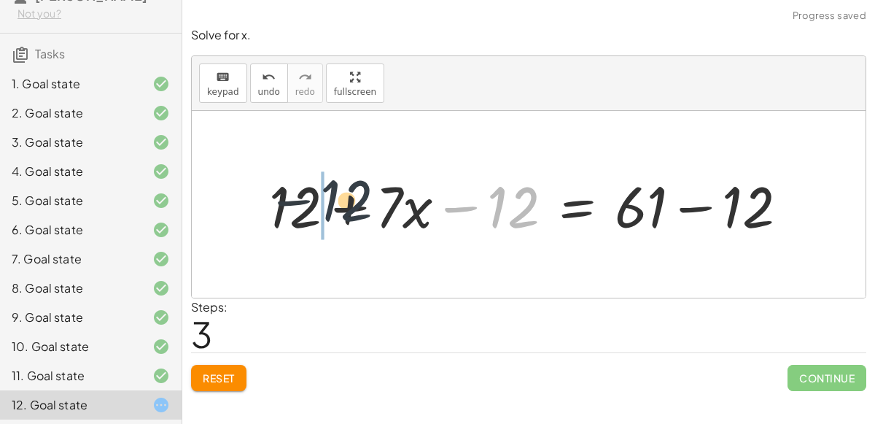
drag, startPoint x: 488, startPoint y: 207, endPoint x: 292, endPoint y: 201, distance: 195.6
click at [292, 201] on div at bounding box center [535, 204] width 546 height 75
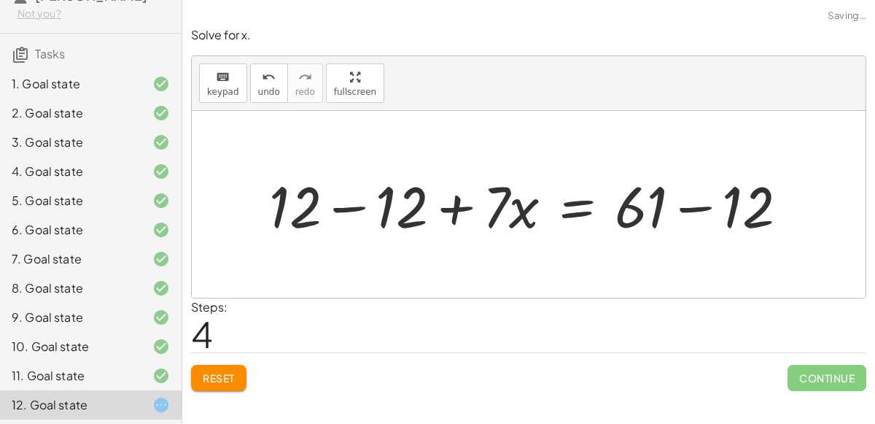
click at [338, 205] on div at bounding box center [535, 204] width 546 height 75
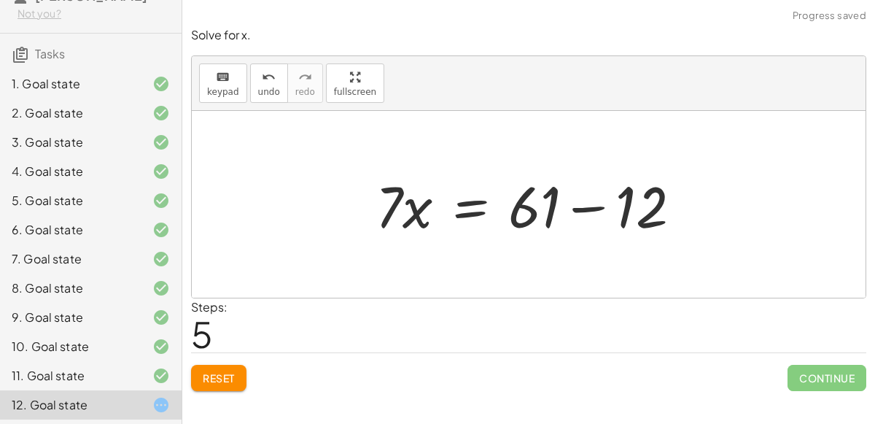
click at [588, 206] on div at bounding box center [534, 204] width 332 height 75
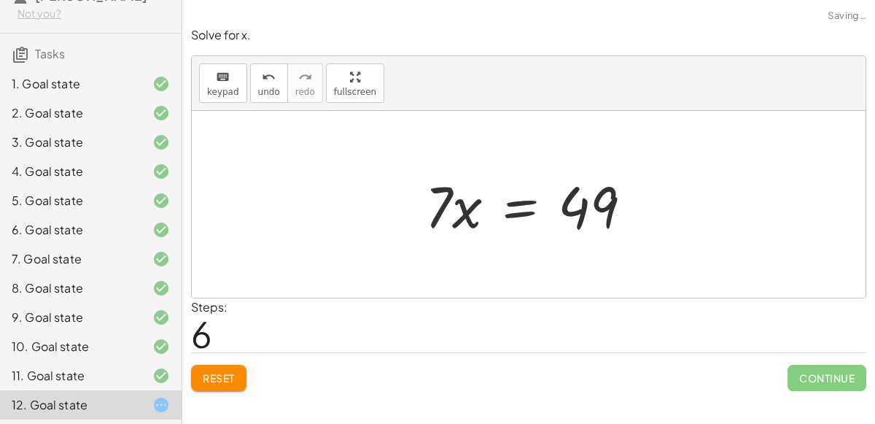
click at [525, 204] on div at bounding box center [534, 204] width 233 height 75
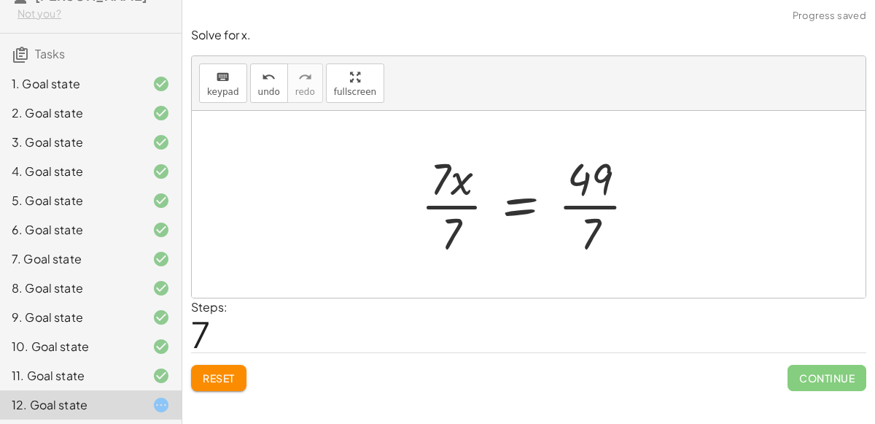
click at [446, 204] on div at bounding box center [535, 204] width 242 height 112
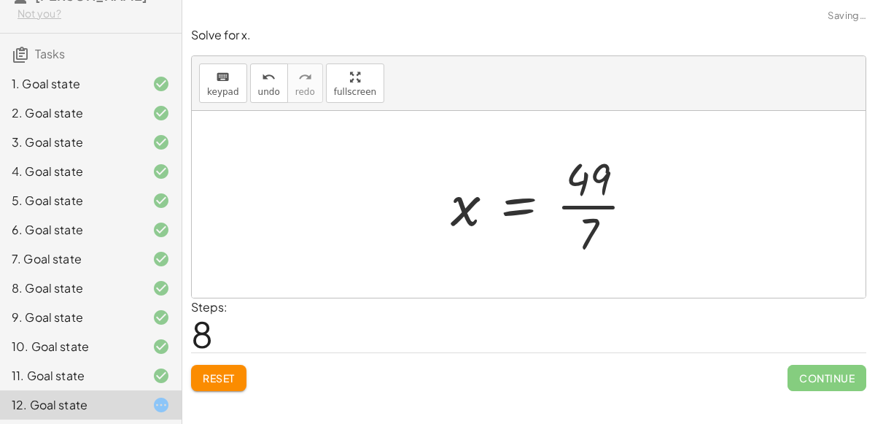
click at [599, 203] on div at bounding box center [548, 204] width 210 height 112
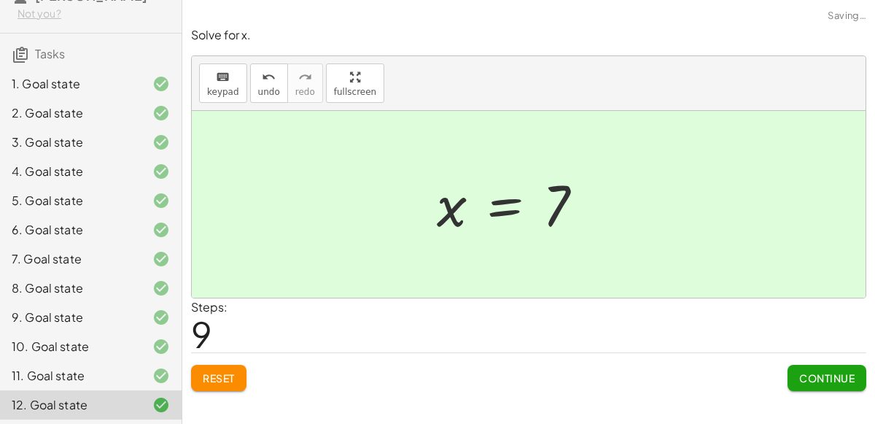
click at [821, 384] on button "Continue" at bounding box center [827, 378] width 79 height 26
